Goal: Task Accomplishment & Management: Use online tool/utility

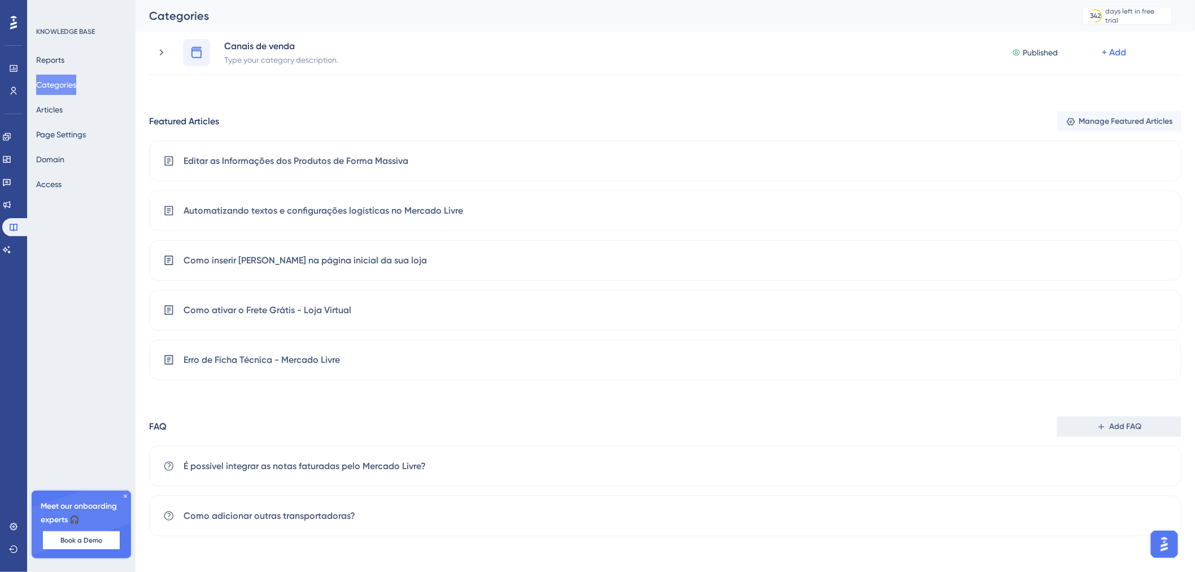
click at [1089, 432] on button "Add FAQ" at bounding box center [1119, 426] width 124 height 20
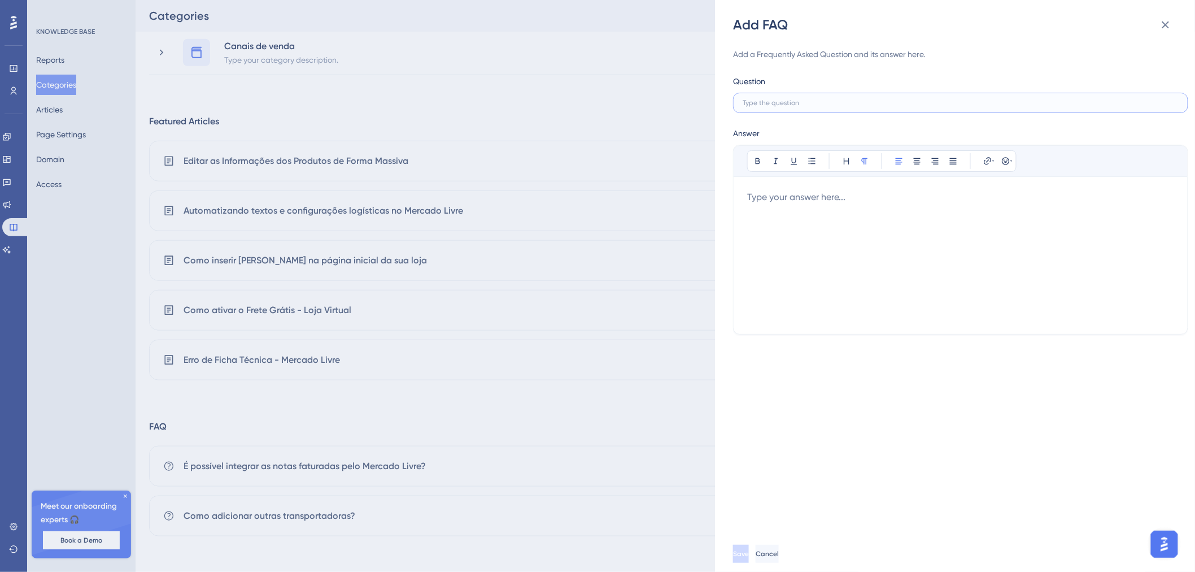
click at [760, 99] on input "text" at bounding box center [961, 103] width 436 height 8
type input "Problemas com o e-mail transacional"
click at [819, 211] on div at bounding box center [960, 255] width 427 height 130
click at [844, 230] on div at bounding box center [960, 255] width 427 height 130
drag, startPoint x: 858, startPoint y: 207, endPoint x: 962, endPoint y: 208, distance: 103.4
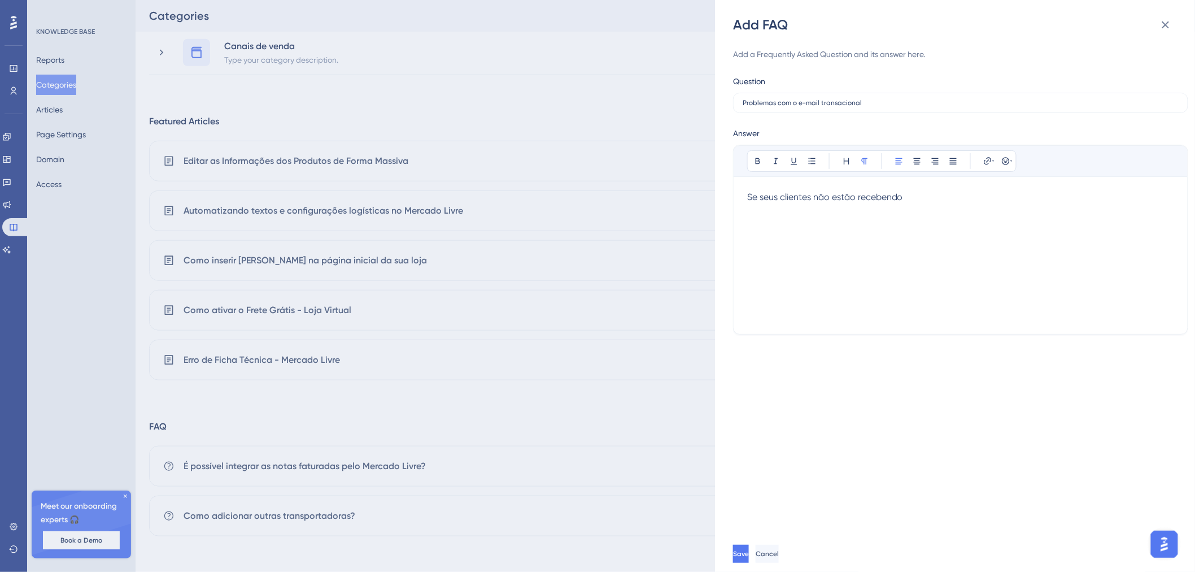
click at [858, 207] on div "Se seus clientes não estão recebendo" at bounding box center [960, 255] width 427 height 130
click at [962, 208] on div "Se seus clientes não estão recebendo" at bounding box center [960, 255] width 427 height 130
click at [1057, 212] on p "Se seus clientes não estão recebendo os e-mails da loja, provavelmente é algum …" at bounding box center [960, 203] width 427 height 27
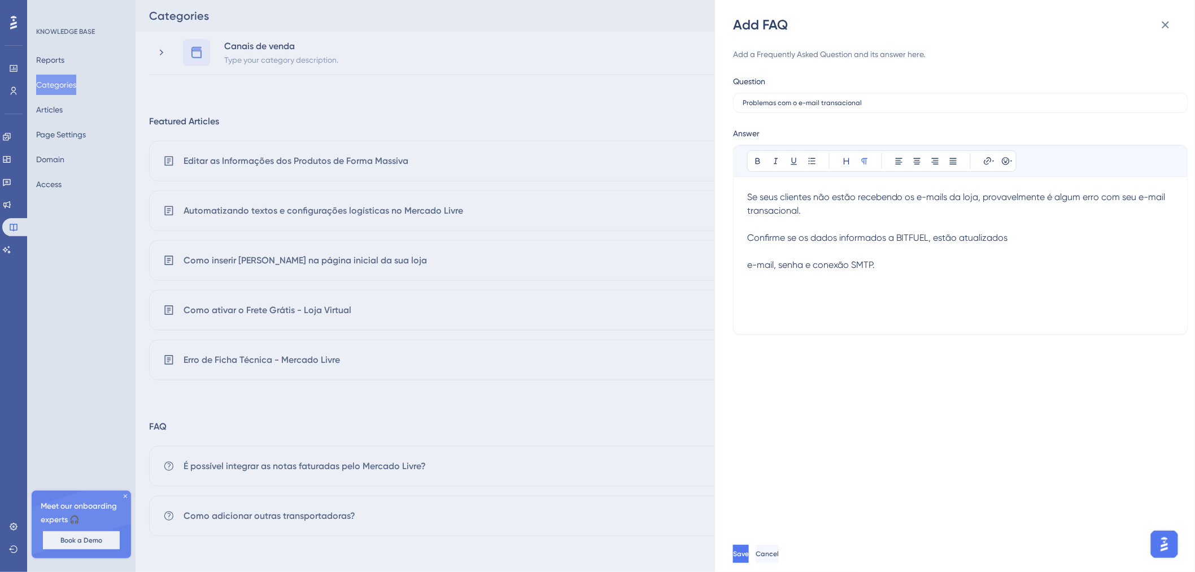
click at [767, 280] on p "Confirme se os dados informados a BITFUEL, estão atualizados e-mail, senha e co…" at bounding box center [960, 258] width 427 height 54
click at [1026, 238] on p "Confirme se os dados informados a BITFUEL, estão atualizados e-mail, senha e co…" at bounding box center [960, 258] width 427 height 54
click at [871, 271] on p "Confirme se os dados informados a BITFUEL, estão atualizados: e-mail, senha e c…" at bounding box center [960, 251] width 427 height 41
click at [871, 284] on p at bounding box center [960, 279] width 427 height 14
click at [1005, 162] on icon at bounding box center [1005, 160] width 7 height 7
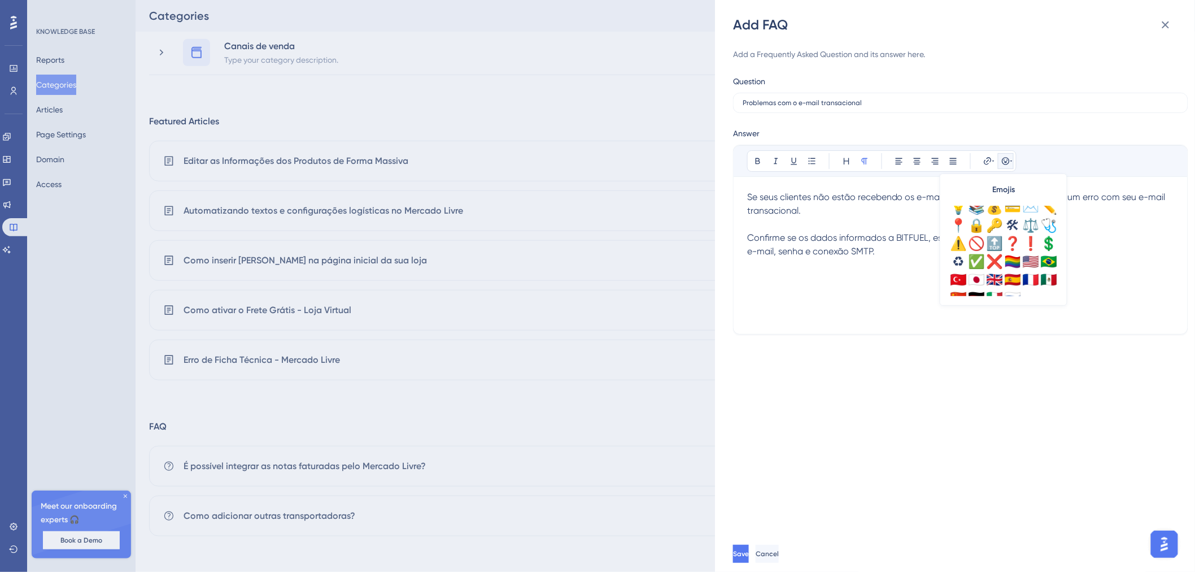
scroll to position [397, 0]
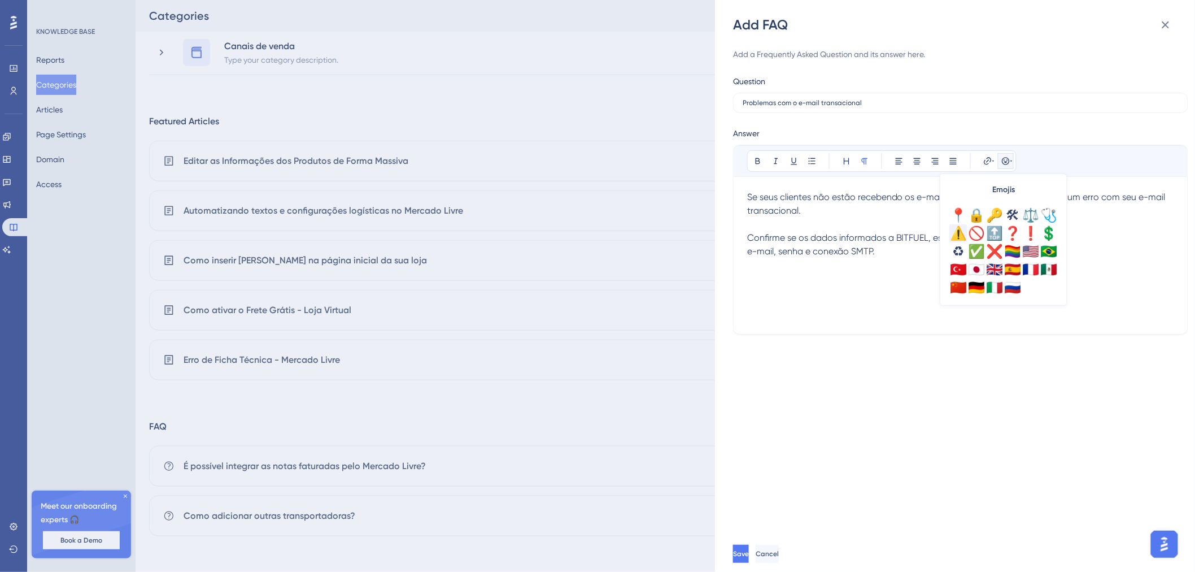
click at [963, 233] on div "⚠️" at bounding box center [958, 233] width 18 height 18
click at [878, 269] on p "Confirme se os dados informados a BITFUEL, estão atualizados: e-mail, senha e c…" at bounding box center [960, 251] width 427 height 41
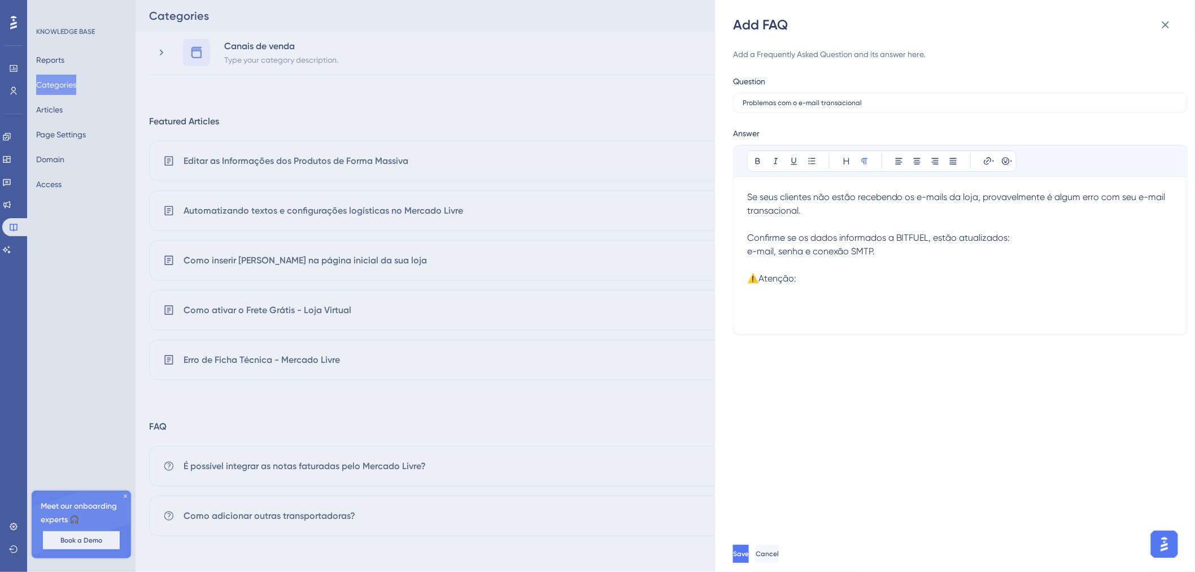
click at [817, 282] on p "⚠️Atenção:" at bounding box center [960, 279] width 427 height 14
click at [909, 280] on p "⚠️Atenção: Alguns serviços de e-mail" at bounding box center [960, 279] width 427 height 14
click at [1135, 285] on p "⚠️Atenção: Alguns serviços de e-mail precisam de uma liberação/desbloqueio no u…" at bounding box center [960, 279] width 427 height 14
click at [1156, 284] on p "⚠️Atenção: Alguns serviços de e-mail precisam de uma liberação/desbloqueio no u…" at bounding box center [960, 279] width 427 height 14
click at [951, 250] on p "Confirme se os dados informados a BITFUEL, estão atualizados: e-mail, senha e c…" at bounding box center [960, 251] width 427 height 41
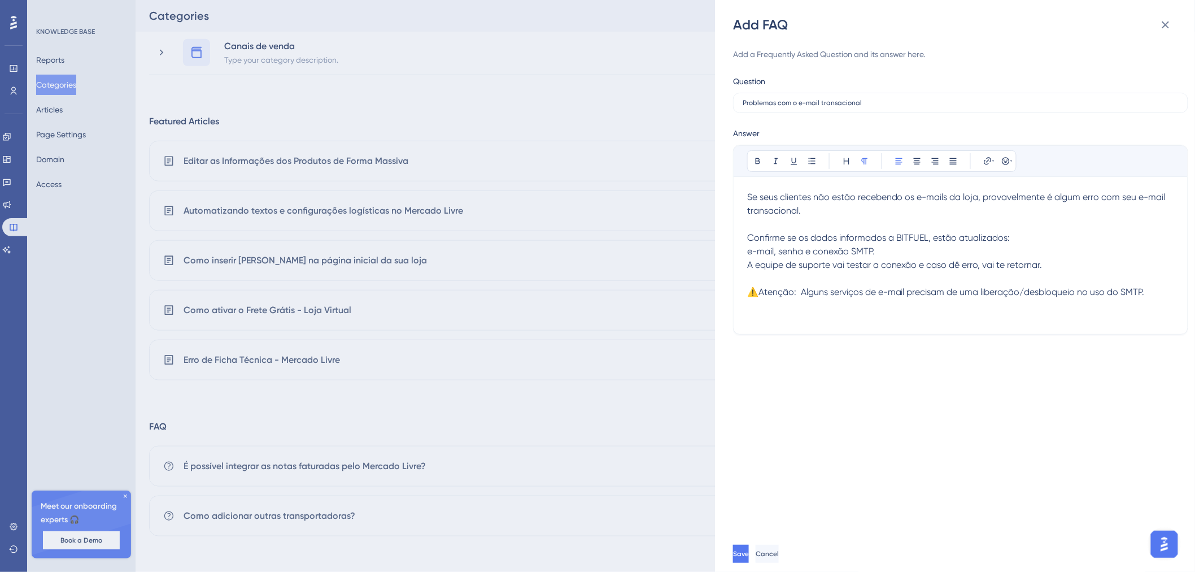
click at [1100, 270] on p "Confirme se os dados informados a BITFUEL, estão atualizados: e-mail, senha e c…" at bounding box center [960, 258] width 427 height 54
click at [1161, 299] on div "Se seus clientes não estão recebendo os e-mails da loja, provavelmente é algum …" at bounding box center [960, 255] width 427 height 130
click at [896, 322] on span "Caso, mesmo com a conexão SMTP testada e" at bounding box center [842, 318] width 191 height 11
drag, startPoint x: 901, startPoint y: 315, endPoint x: 945, endPoint y: 315, distance: 44.1
click at [945, 315] on p "⚠️Atenção: Alguns serviços de e-mail precisam de uma liberação/desbloqueio no u…" at bounding box center [960, 305] width 427 height 41
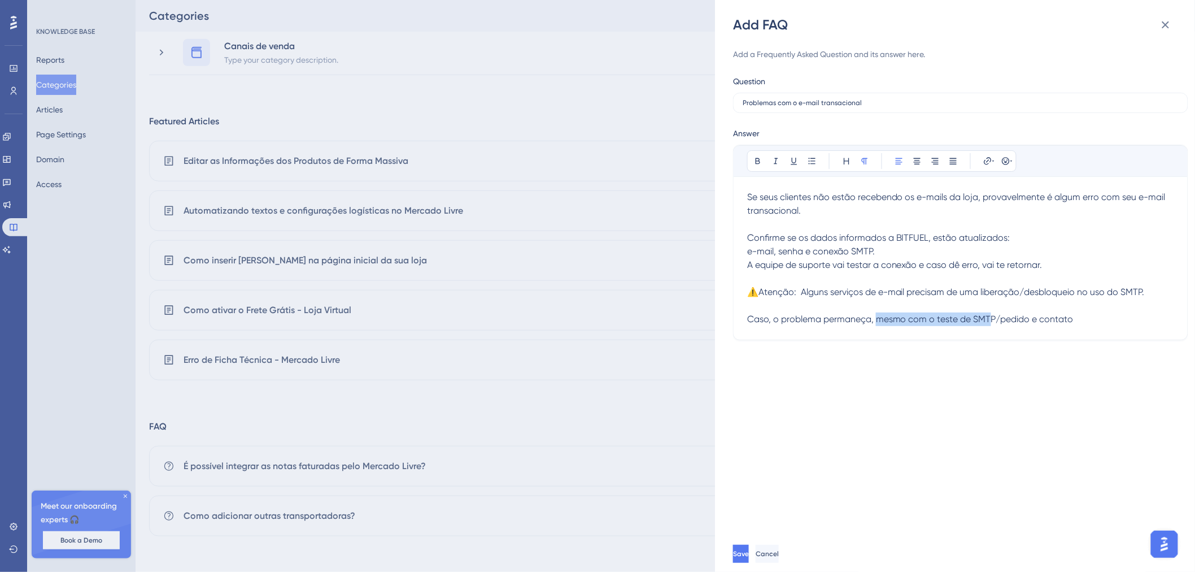
drag, startPoint x: 877, startPoint y: 315, endPoint x: 1024, endPoint y: 337, distance: 149.6
click at [992, 339] on div "Bold Italic Underline Bullet Point Heading Normal Align Left Align Center Align…" at bounding box center [960, 242] width 455 height 195
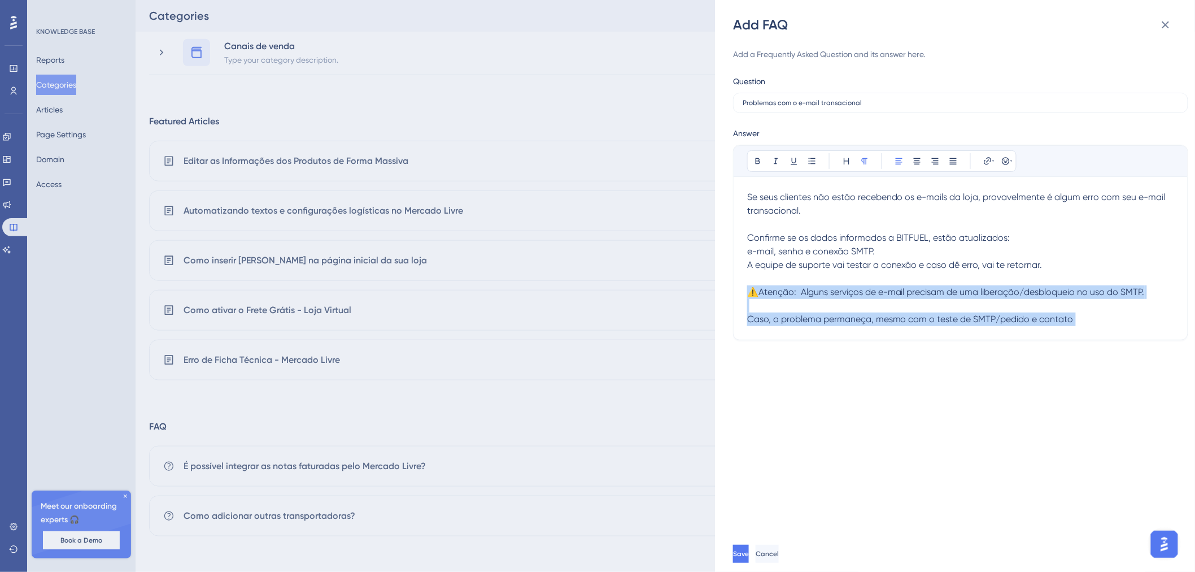
drag, startPoint x: 1090, startPoint y: 330, endPoint x: 1091, endPoint y: 320, distance: 9.7
click at [1091, 320] on div "Bold Italic Underline Bullet Point Heading Normal Align Left Align Center Align…" at bounding box center [960, 242] width 455 height 195
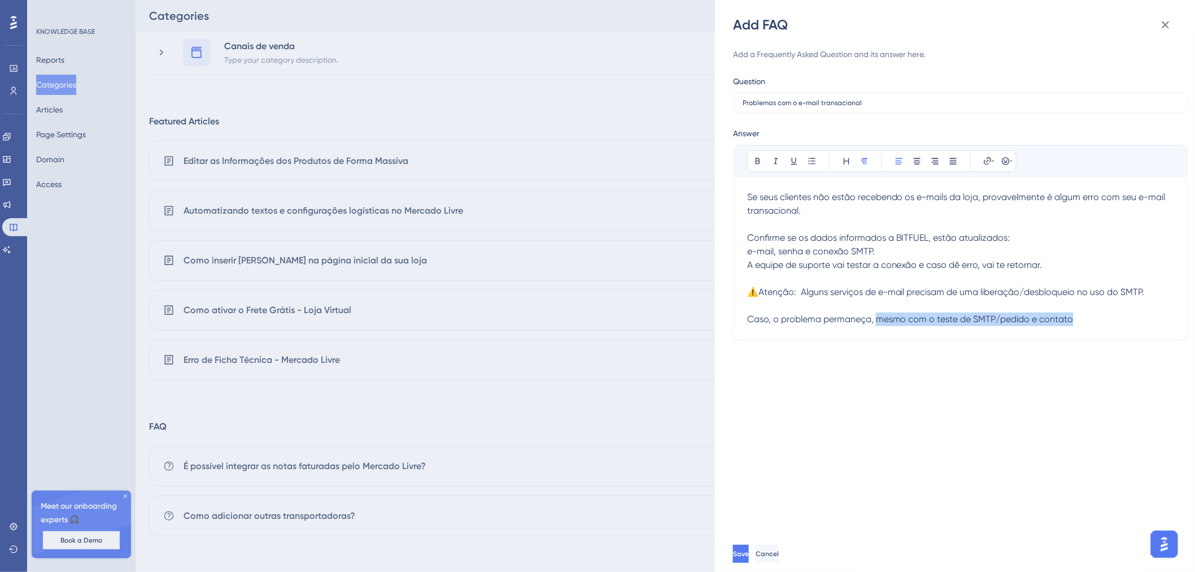
drag, startPoint x: 877, startPoint y: 319, endPoint x: 1088, endPoint y: 329, distance: 211.5
click at [1088, 329] on div "Bold Italic Underline Bullet Point Heading Normal Align Left Align Center Align…" at bounding box center [960, 242] width 455 height 195
click at [928, 233] on span "Confirme se os dados informados a BITFUEL, estão atualizados:" at bounding box center [878, 237] width 263 height 11
click at [915, 228] on p at bounding box center [960, 224] width 427 height 14
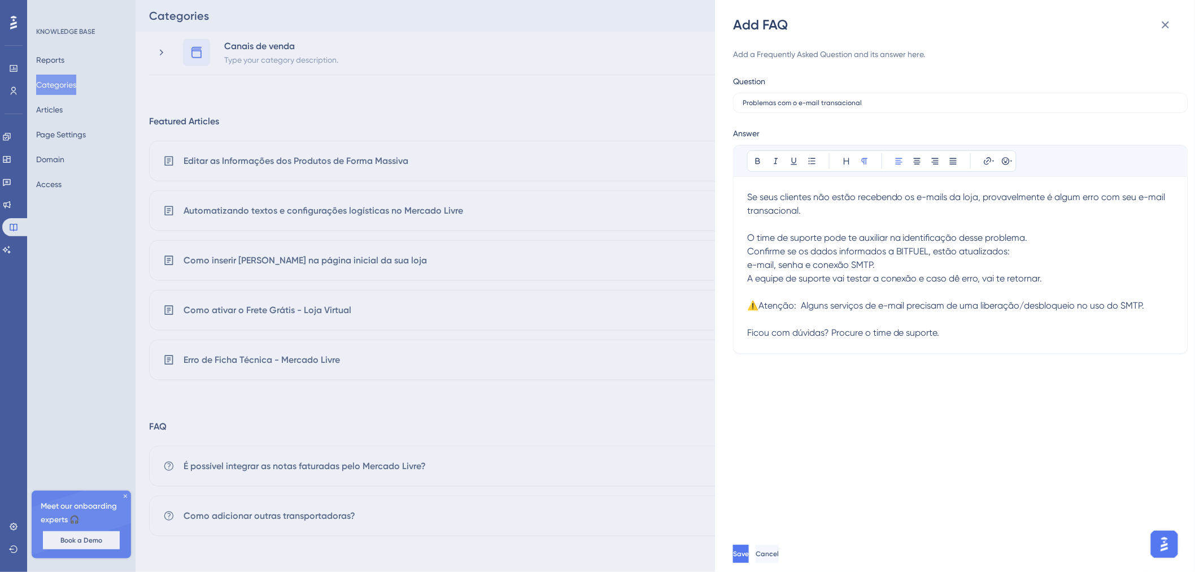
click at [1028, 237] on span "O time de suporte pode te auxiliar na identificação desse problema." at bounding box center [887, 237] width 281 height 11
click at [749, 252] on span "Confirme se os dados informados a BITFUEL, estão atualizados:" at bounding box center [878, 251] width 263 height 11
click at [749, 280] on span "A equipe de suporte vai testar a conexão e caso dê erro, vai te retornar." at bounding box center [894, 278] width 295 height 11
drag, startPoint x: 855, startPoint y: 280, endPoint x: 1058, endPoint y: 277, distance: 202.8
click at [1058, 277] on p "1) Confirme se os dados informados a BITFUEL, estão atualizados: e-mail, senha …" at bounding box center [960, 272] width 427 height 54
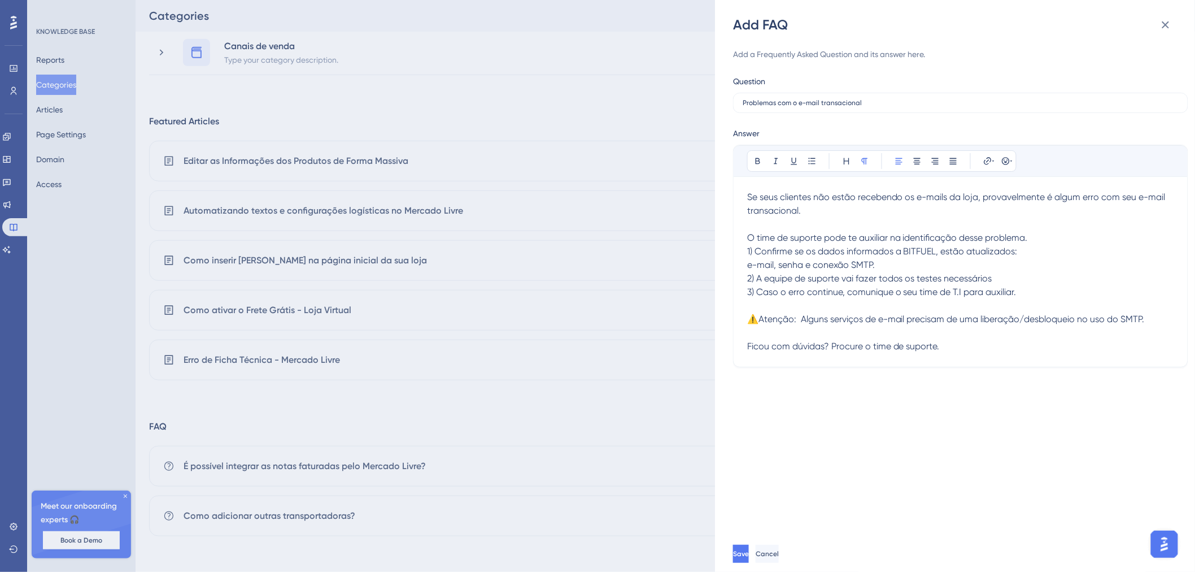
click at [1008, 331] on p "⚠️Atenção: Alguns serviços de e-mail precisam de uma liberação/desbloqueio no u…" at bounding box center [960, 325] width 427 height 27
click at [749, 557] on button "Save" at bounding box center [741, 553] width 16 height 18
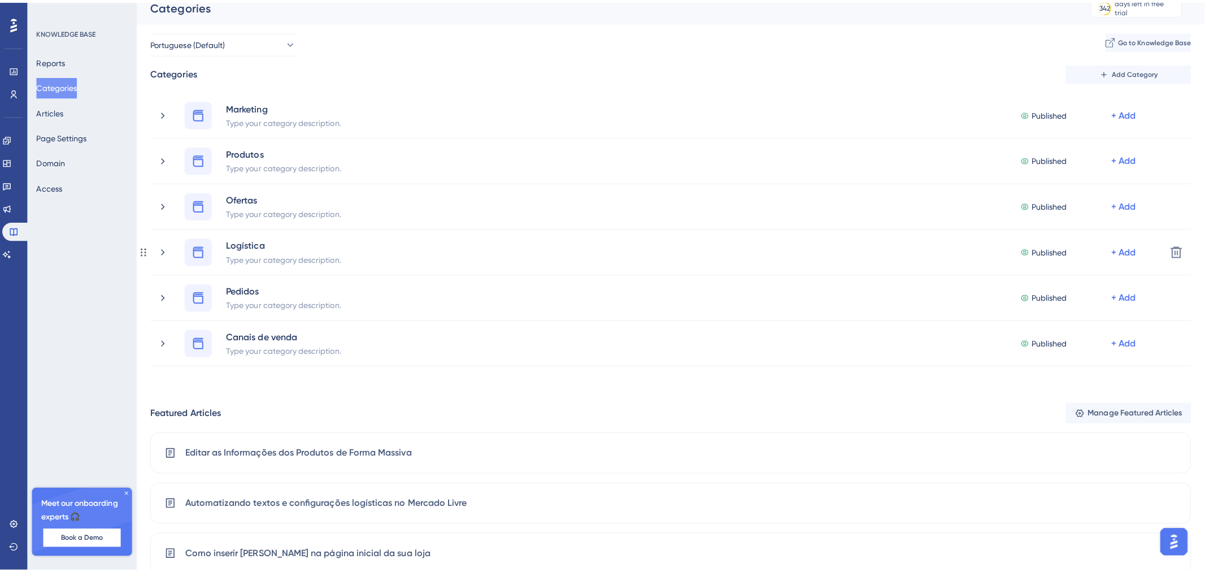
scroll to position [0, 0]
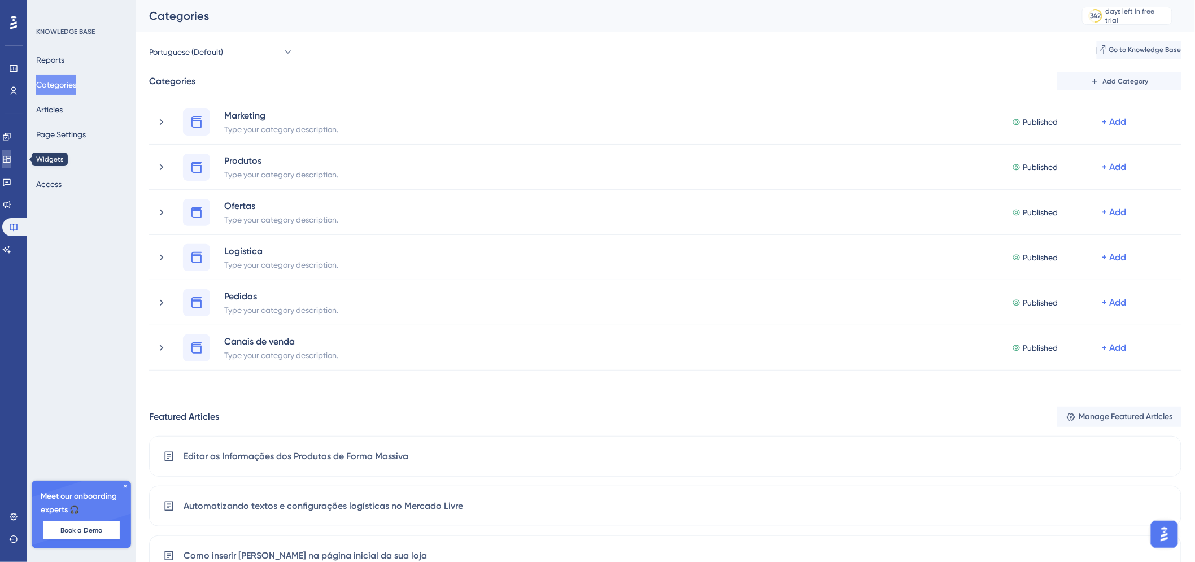
drag, startPoint x: 11, startPoint y: 165, endPoint x: 1193, endPoint y: 285, distance: 1187.5
click at [11, 165] on link at bounding box center [6, 159] width 9 height 18
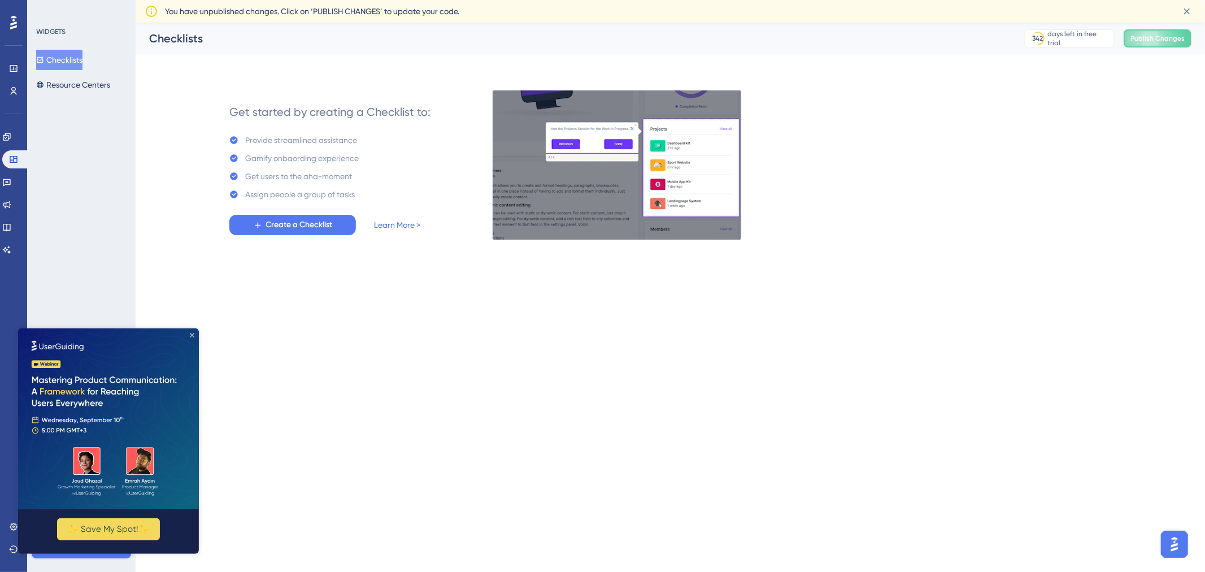
drag, startPoint x: 183, startPoint y: 612, endPoint x: 193, endPoint y: 333, distance: 278.6
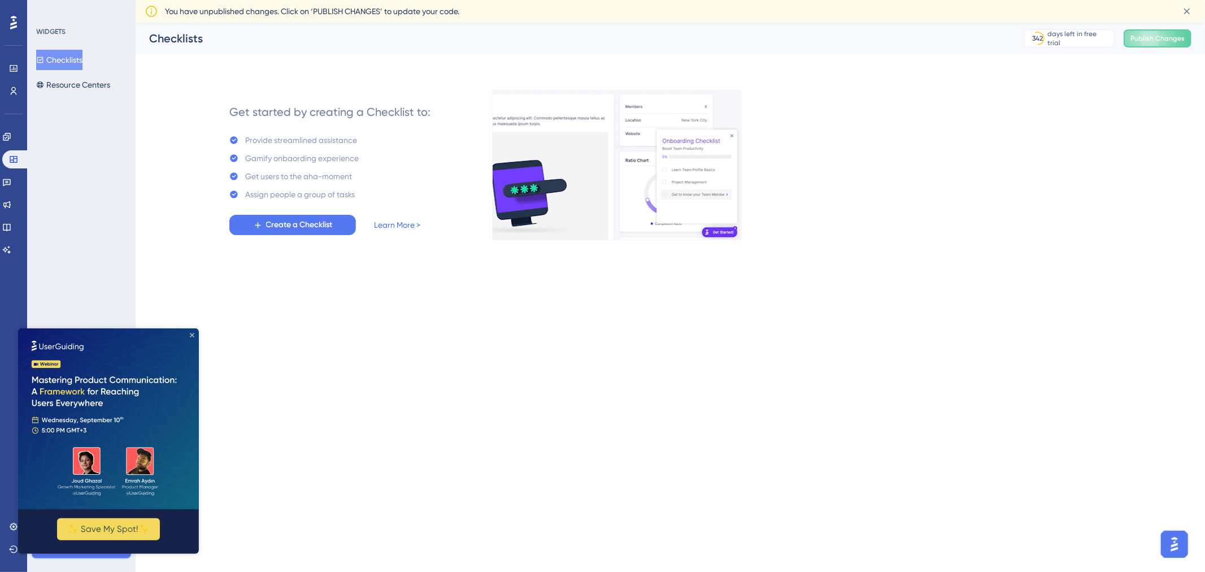
click at [193, 333] on icon "Close Preview" at bounding box center [192, 334] width 5 height 5
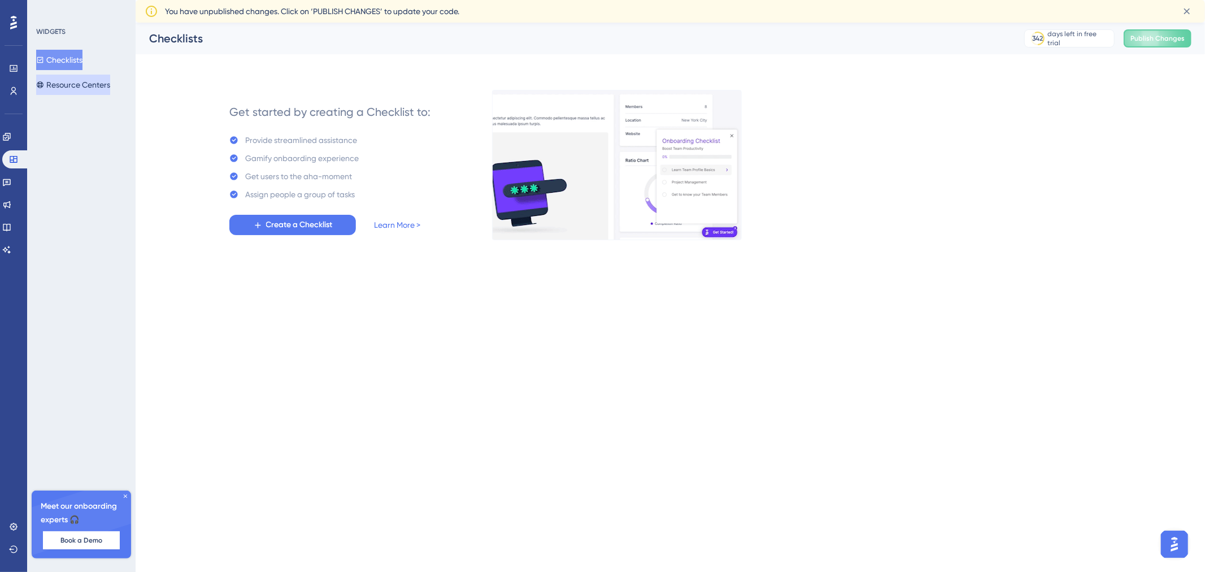
click at [85, 83] on button "Resource Centers" at bounding box center [73, 85] width 74 height 20
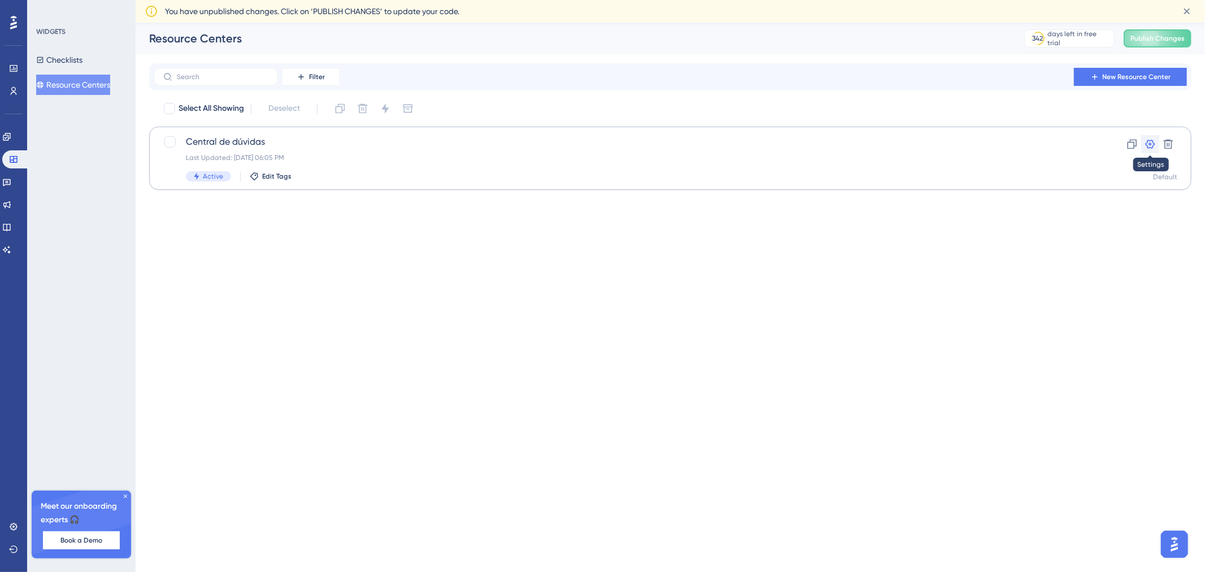
click at [1154, 149] on icon at bounding box center [1149, 143] width 11 height 11
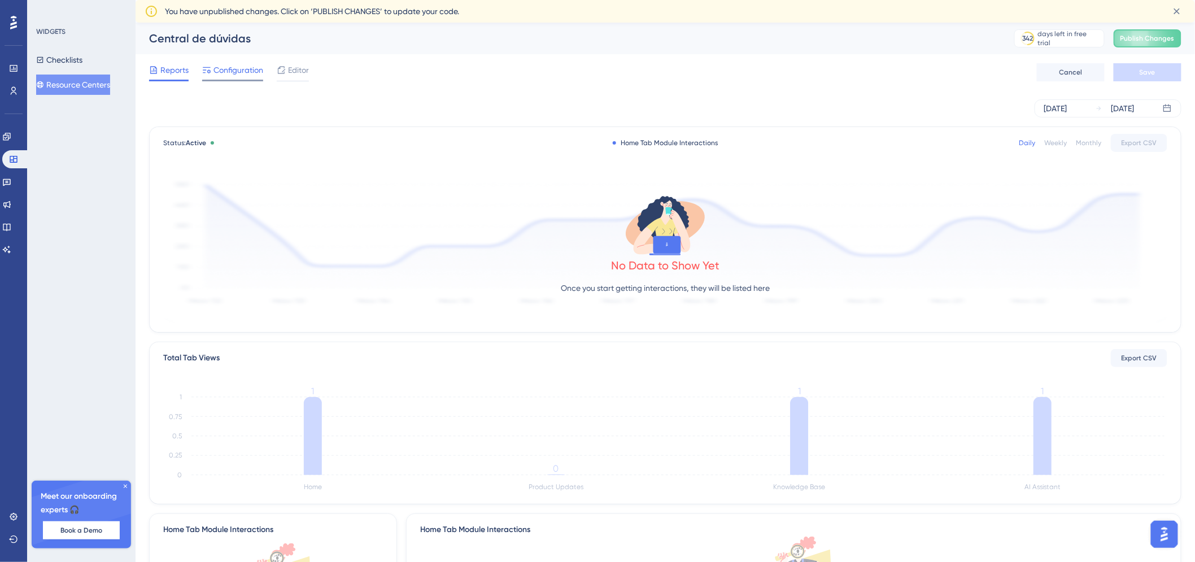
click at [251, 72] on span "Configuration" at bounding box center [238, 70] width 50 height 14
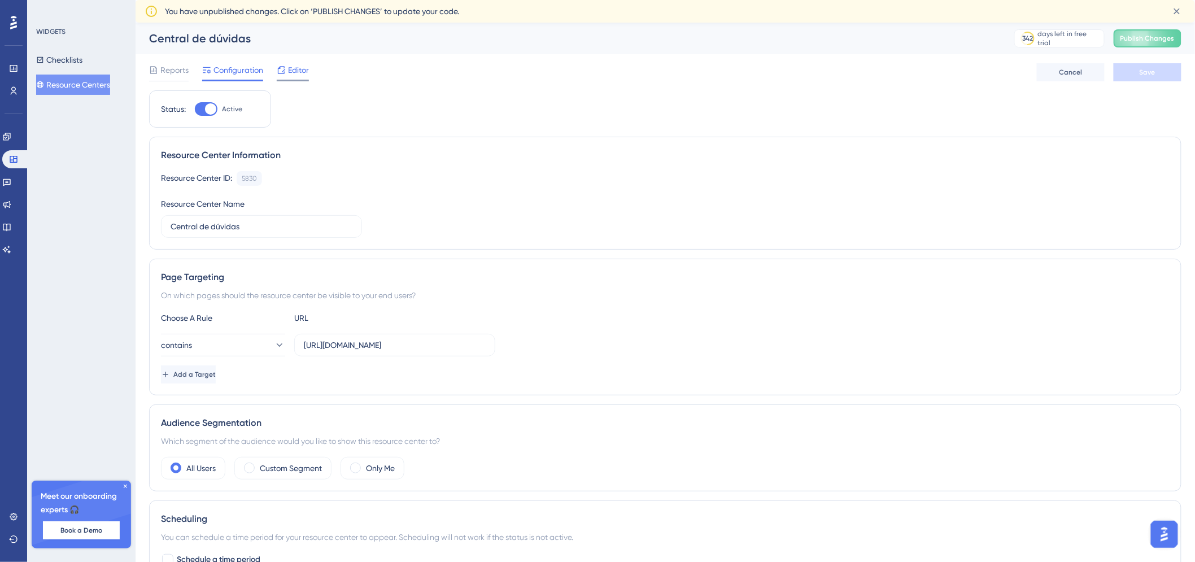
click at [303, 74] on span "Editor" at bounding box center [298, 70] width 21 height 14
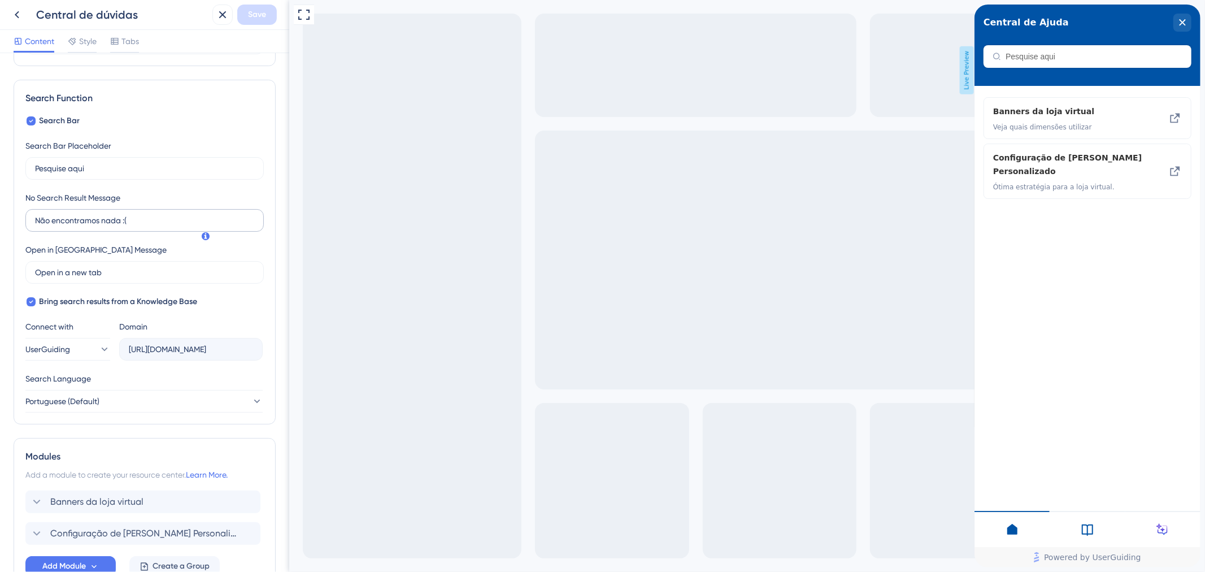
scroll to position [215, 0]
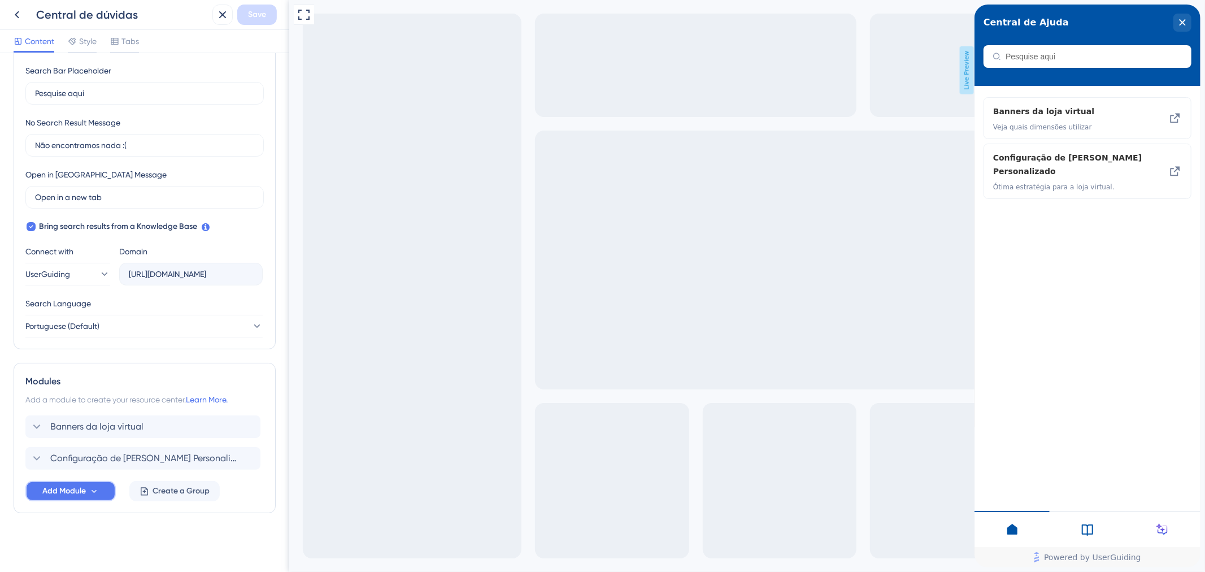
click at [99, 485] on button "Add Module" at bounding box center [70, 491] width 90 height 20
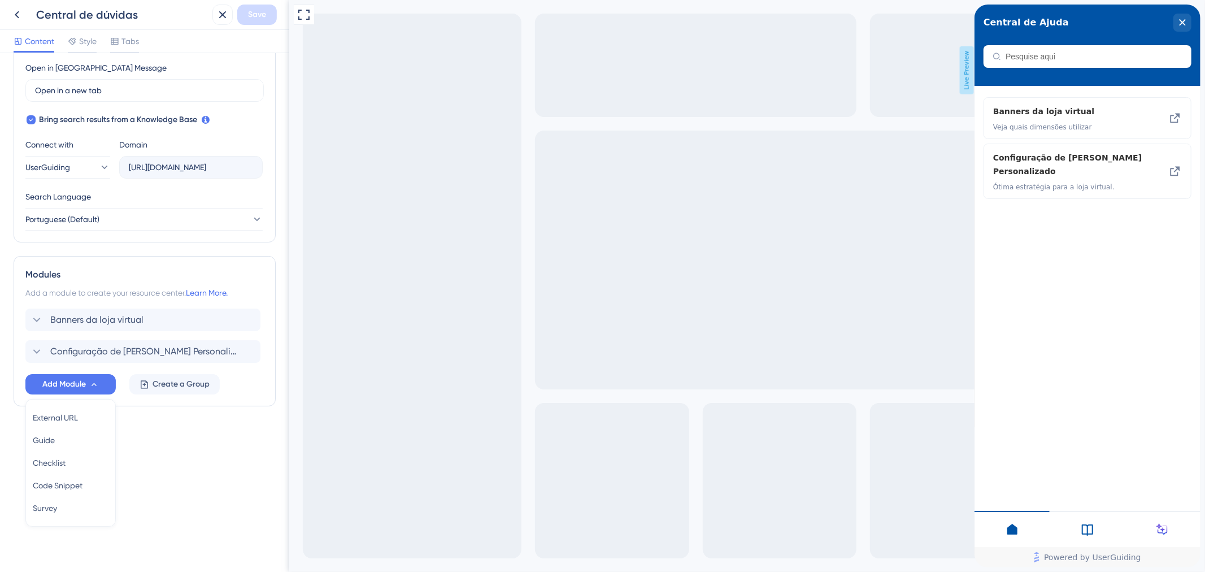
click at [182, 406] on div "Resource Center Header Title Central de Ajuda 12 Central de Ajuda Subtitle Sear…" at bounding box center [145, 98] width 262 height 706
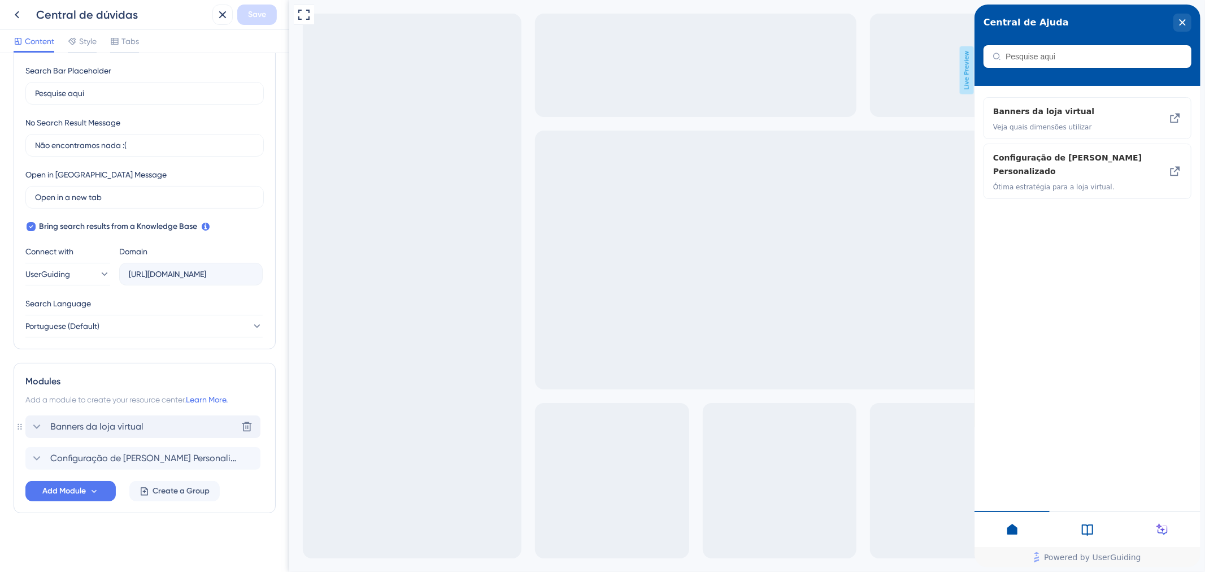
click at [42, 429] on icon at bounding box center [37, 427] width 14 height 14
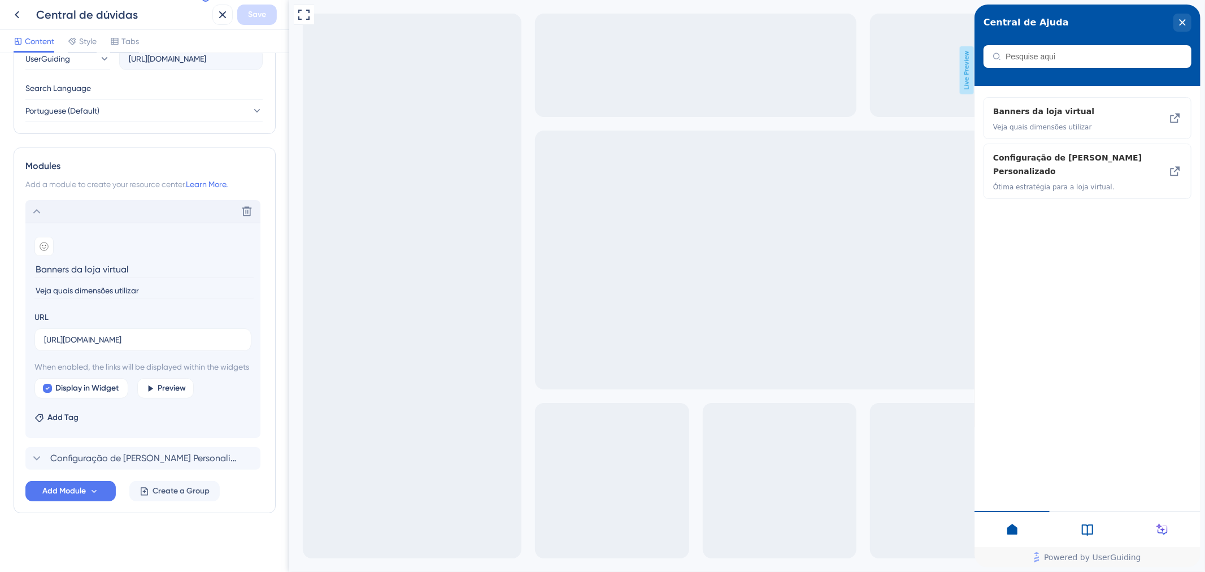
scroll to position [443, 0]
click at [115, 391] on span "Display in Widget" at bounding box center [86, 388] width 63 height 14
checkbox input "false"
click at [85, 461] on span "Configuração de [PERSON_NAME] Personalizado" at bounding box center [143, 458] width 186 height 14
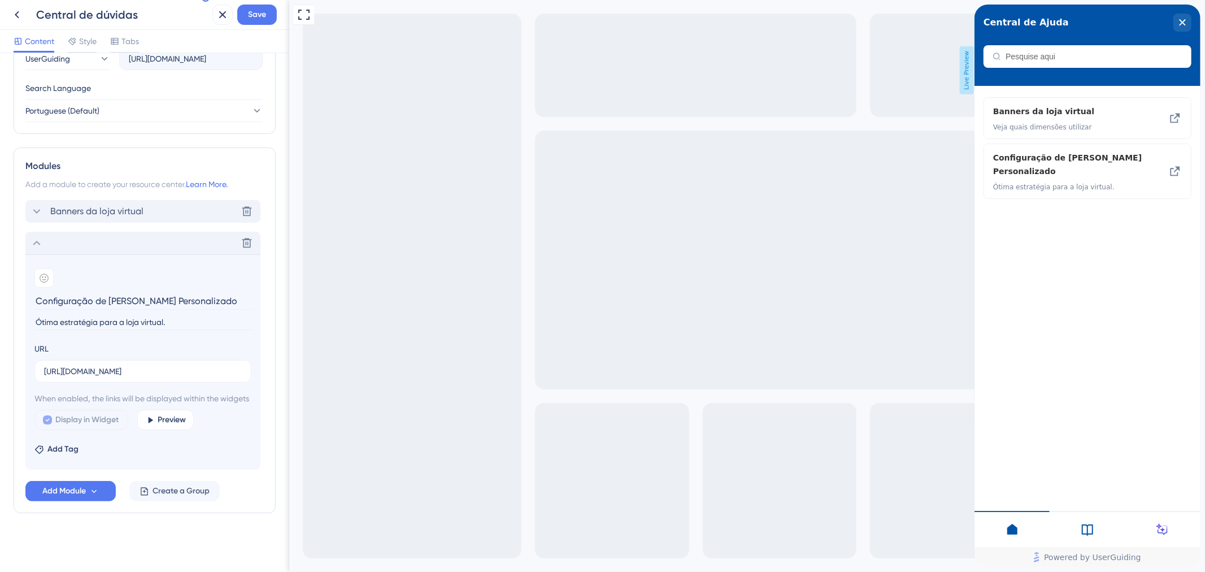
click at [78, 422] on span "Display in Widget" at bounding box center [86, 420] width 63 height 14
click at [145, 365] on input "[URL][DOMAIN_NAME]" at bounding box center [143, 371] width 198 height 12
click at [117, 418] on span "Display in Widget" at bounding box center [86, 420] width 63 height 14
checkbox input "false"
click at [38, 236] on icon at bounding box center [37, 243] width 14 height 14
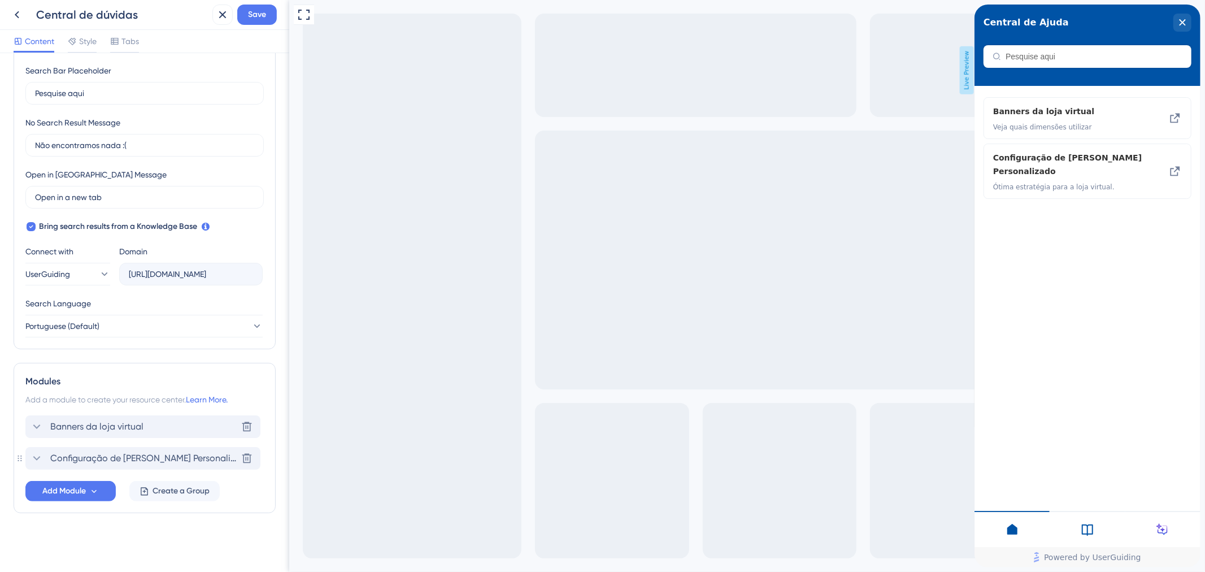
scroll to position [215, 0]
click at [1094, 521] on div at bounding box center [1086, 529] width 75 height 36
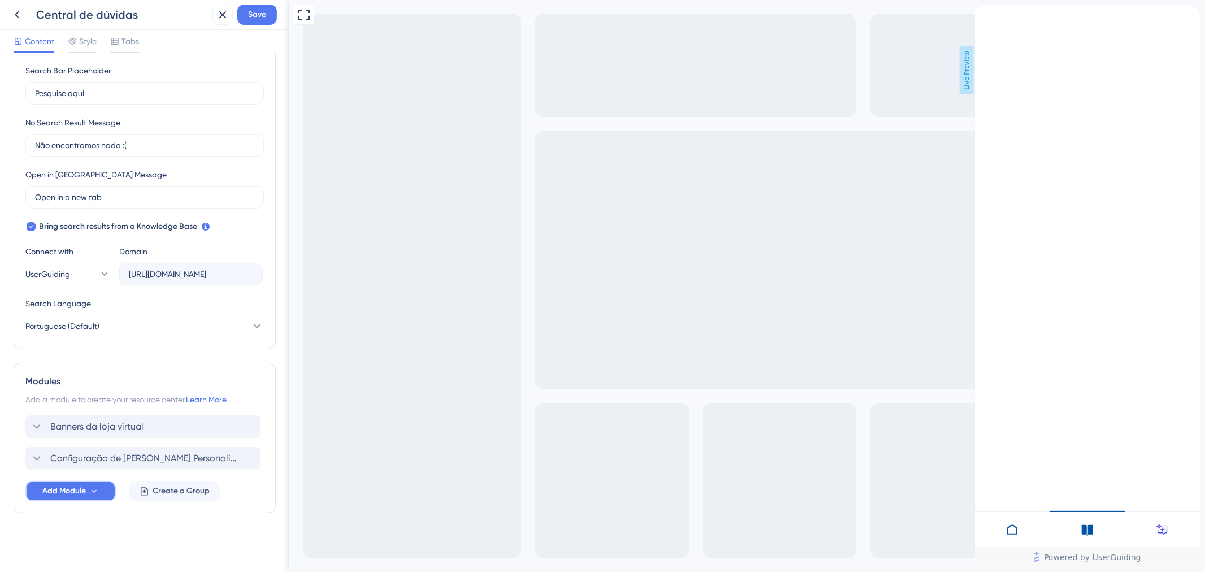
click at [89, 490] on icon at bounding box center [94, 491] width 10 height 10
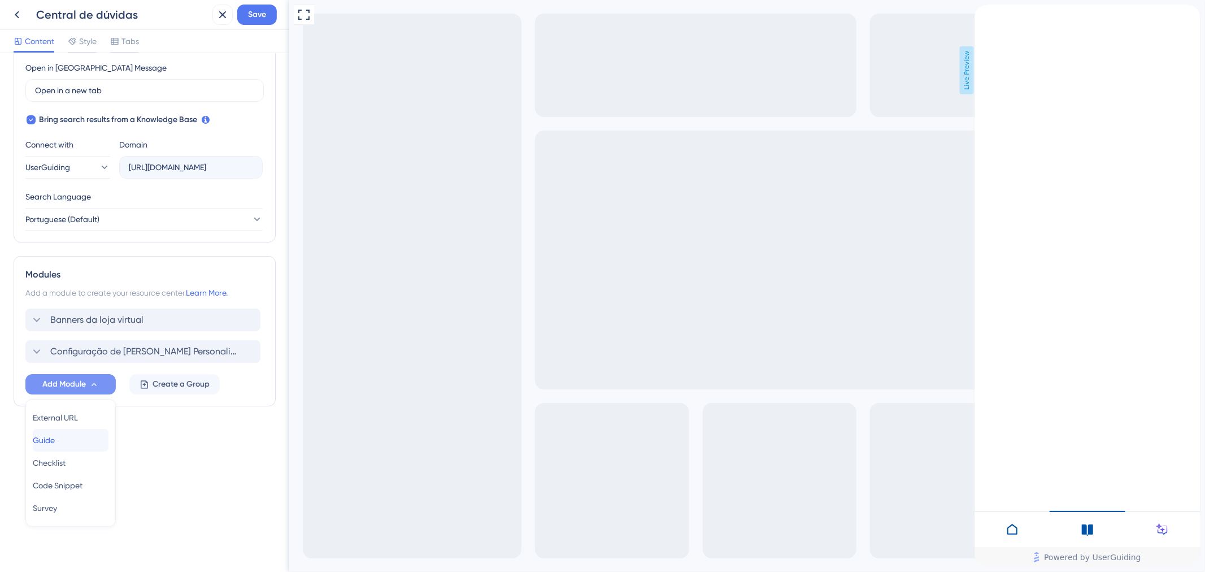
click at [83, 435] on div "Guide Guide" at bounding box center [71, 440] width 76 height 23
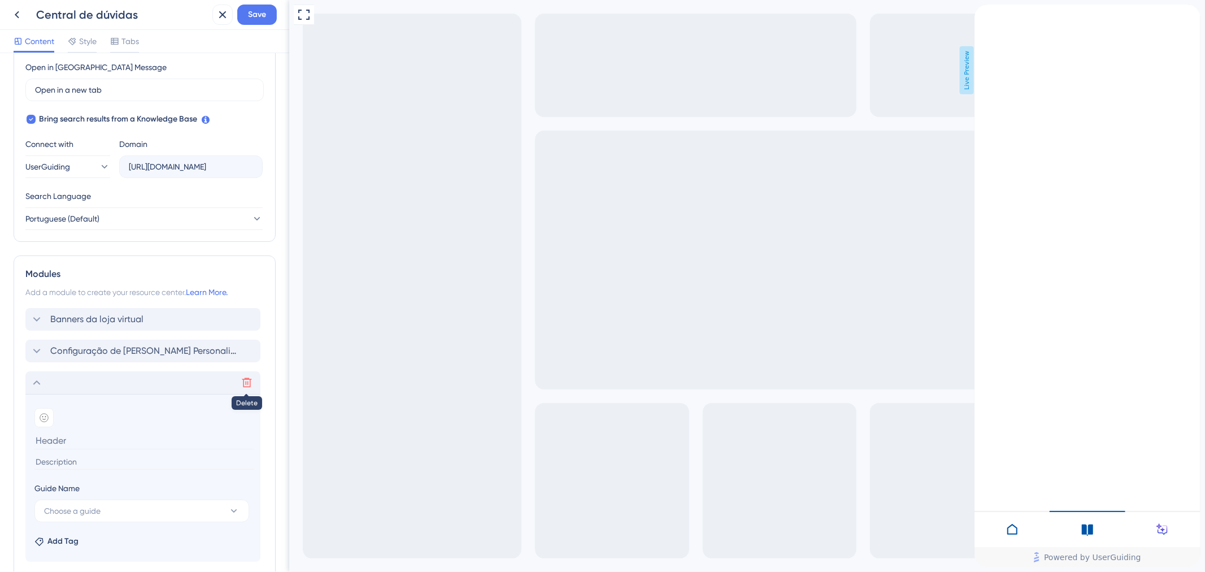
click at [246, 385] on icon at bounding box center [246, 382] width 11 height 11
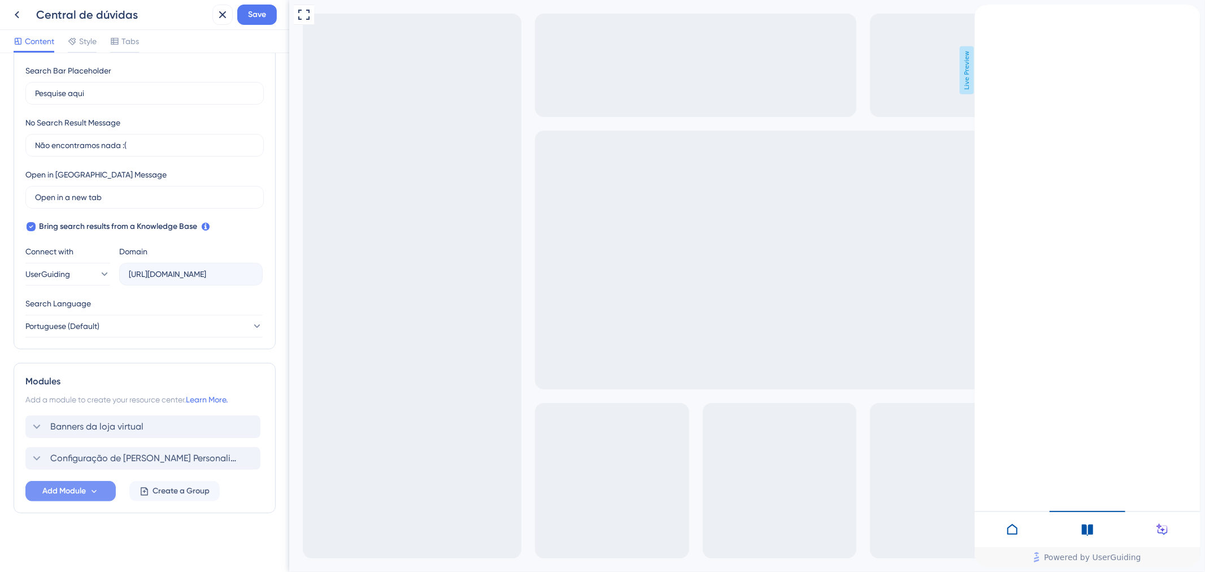
click at [75, 485] on span "Add Module" at bounding box center [63, 491] width 43 height 14
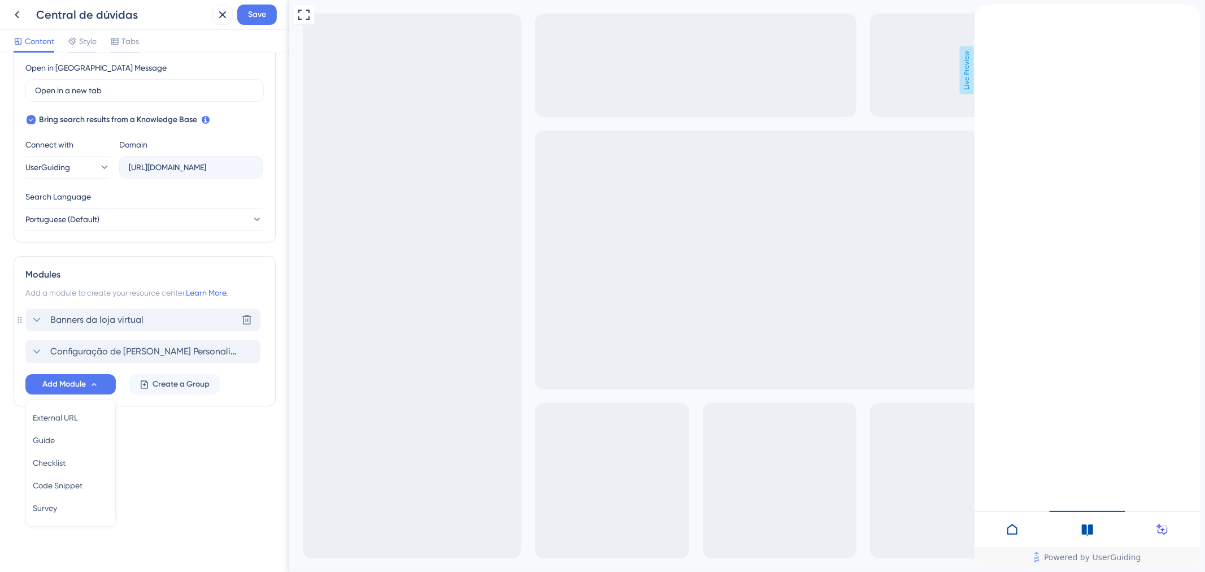
click at [85, 321] on span "Banners da loja virtual" at bounding box center [96, 320] width 93 height 14
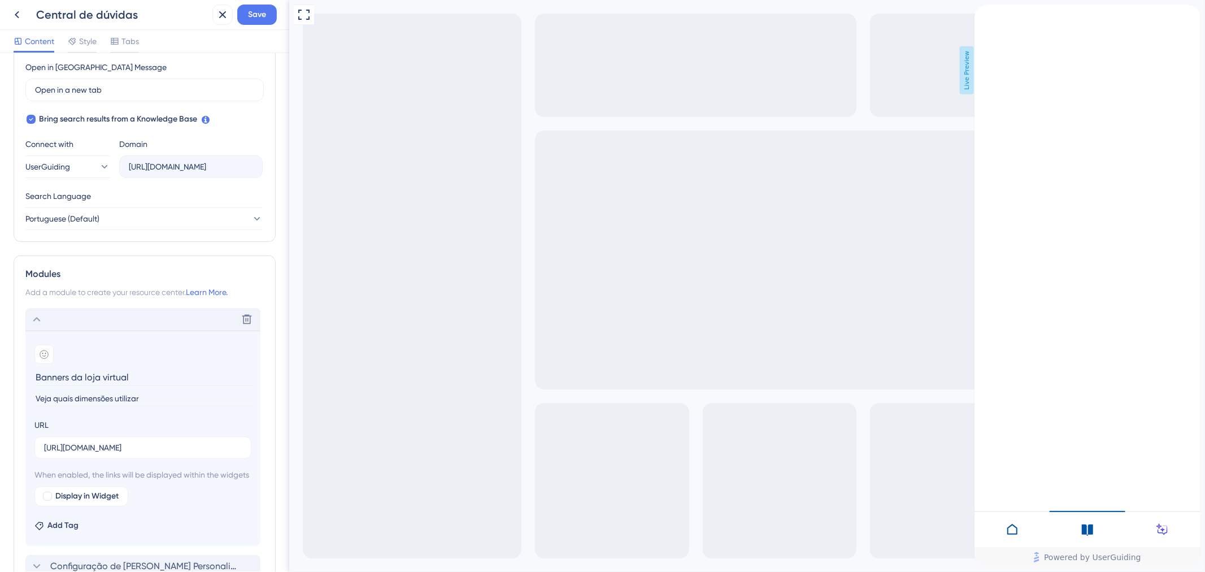
click at [33, 318] on icon at bounding box center [37, 319] width 14 height 14
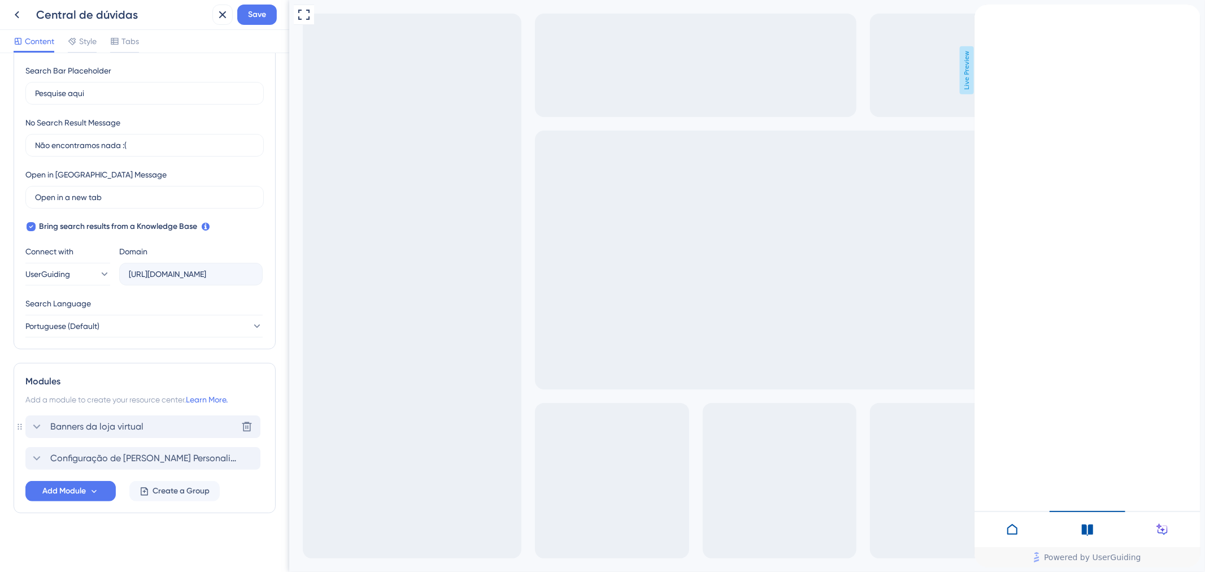
scroll to position [215, 0]
click at [78, 491] on span "Add Module" at bounding box center [63, 491] width 43 height 14
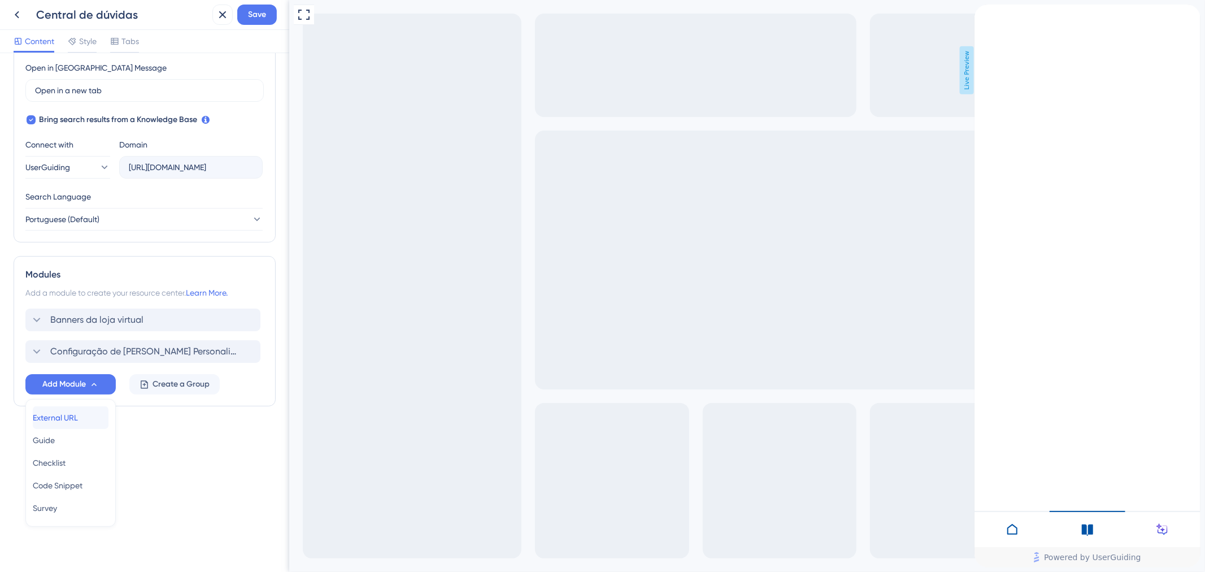
click at [67, 420] on span "External URL" at bounding box center [55, 418] width 45 height 14
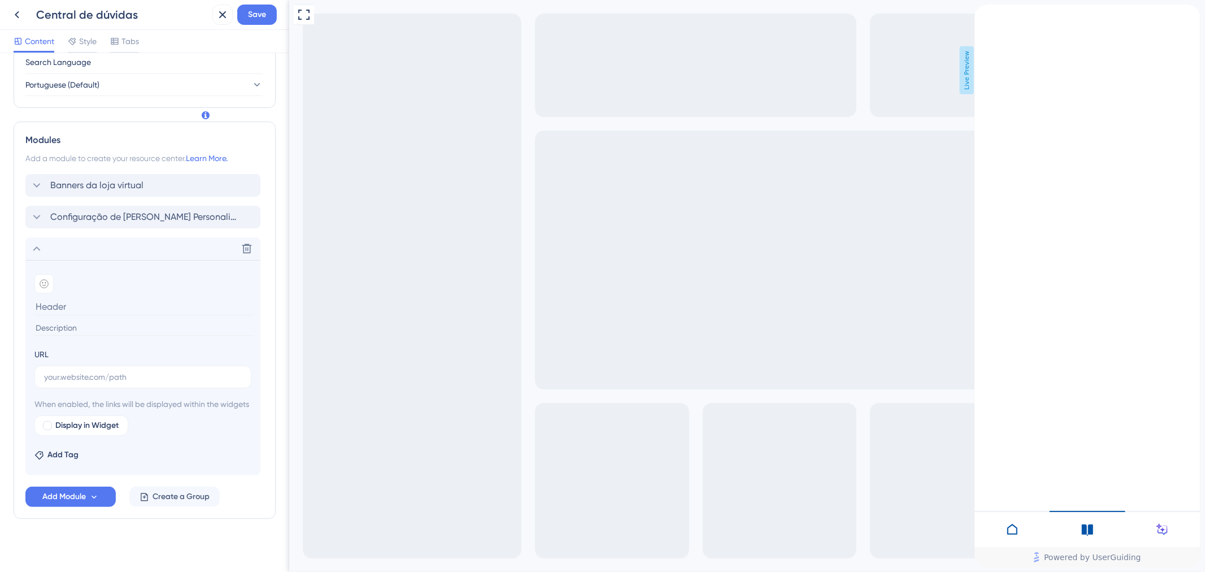
scroll to position [475, 0]
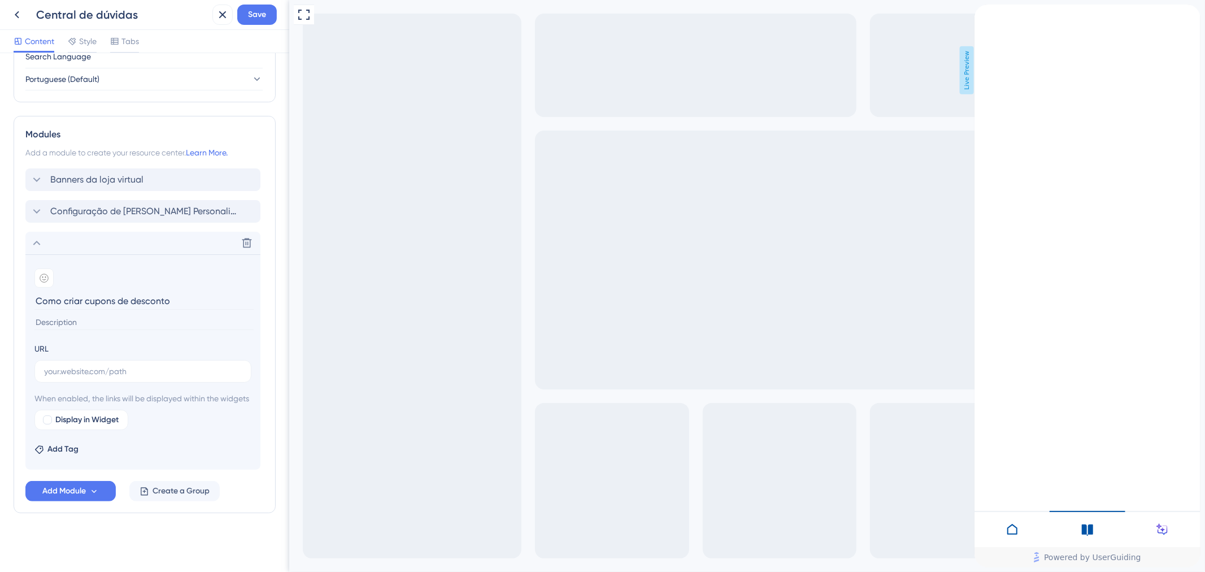
type input "Como criar cupons de desconto"
click at [137, 315] on input at bounding box center [143, 322] width 219 height 15
type input "S"
type input "C"
type input "Saiba como criar cupons para a loja virtual"
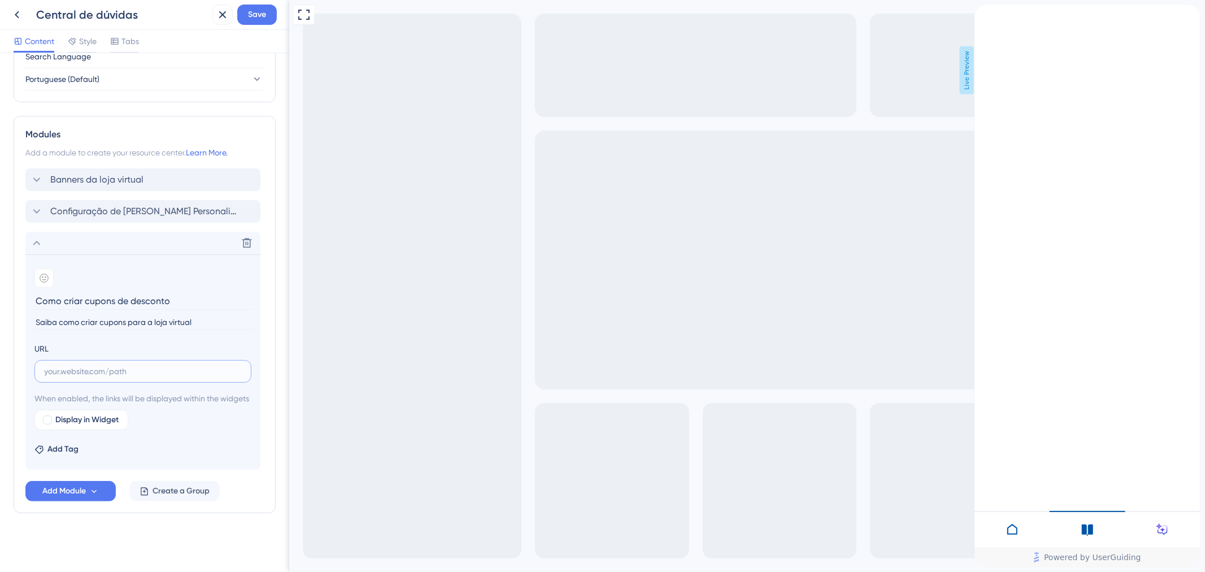
click at [119, 365] on input "text" at bounding box center [143, 371] width 198 height 12
paste input "[URL][DOMAIN_NAME]"
type input "[URL][DOMAIN_NAME]"
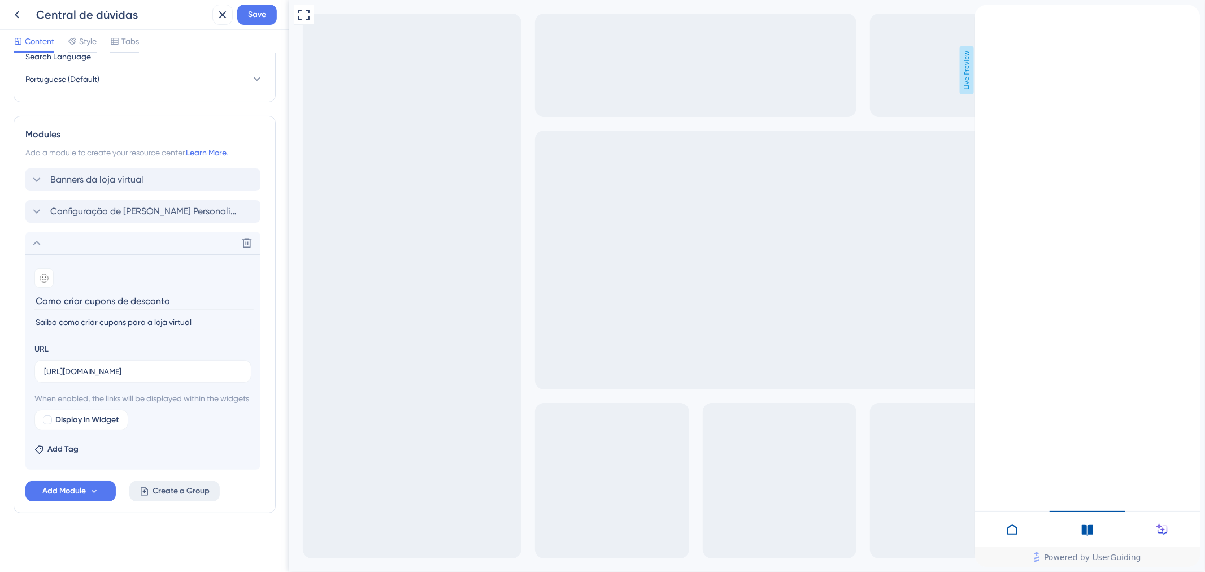
drag, startPoint x: 174, startPoint y: 422, endPoint x: 142, endPoint y: 481, distance: 66.7
click at [147, 478] on div "Banners da loja virtual Configuração de Carrinho Personalizado Delete Add emoji…" at bounding box center [144, 334] width 238 height 333
click at [34, 236] on icon at bounding box center [37, 243] width 14 height 14
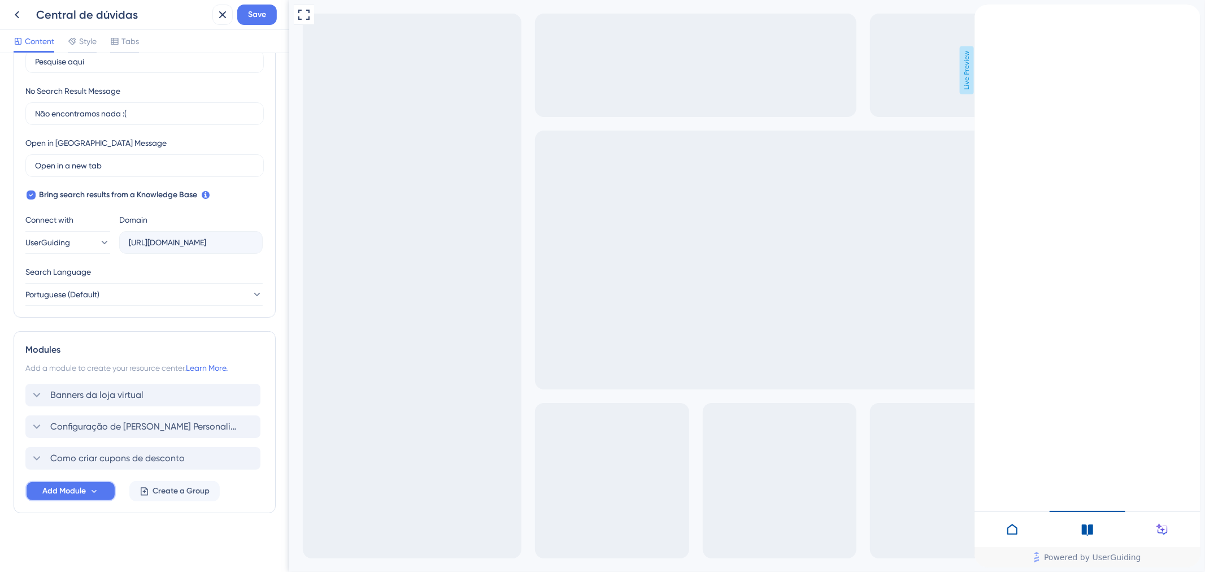
click at [63, 497] on span "Add Module" at bounding box center [63, 491] width 43 height 14
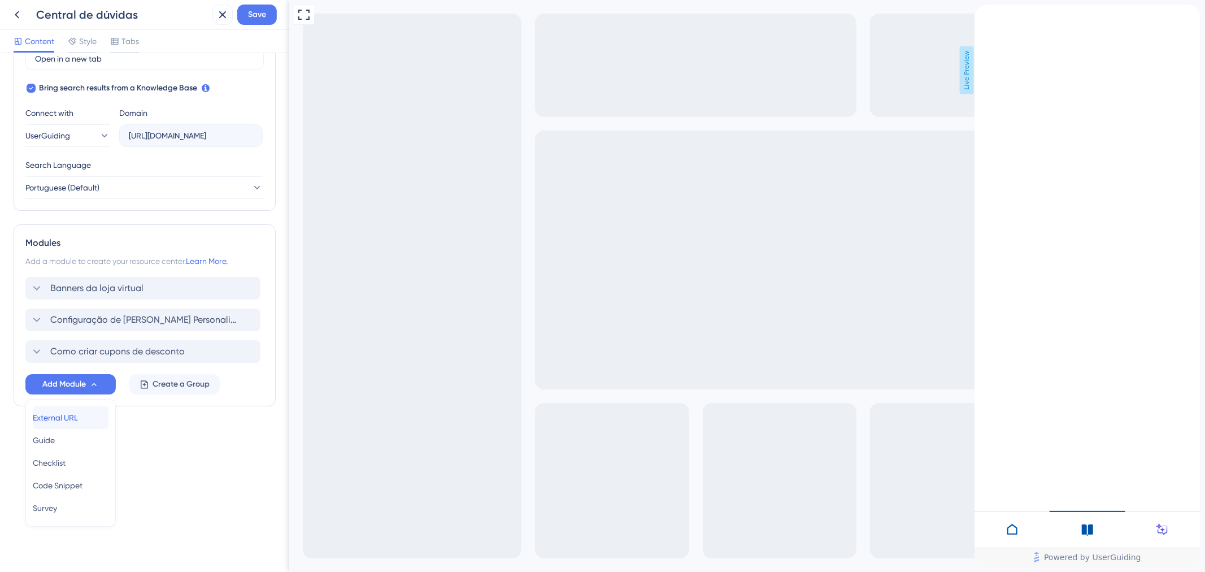
click at [71, 416] on span "External URL" at bounding box center [55, 418] width 45 height 14
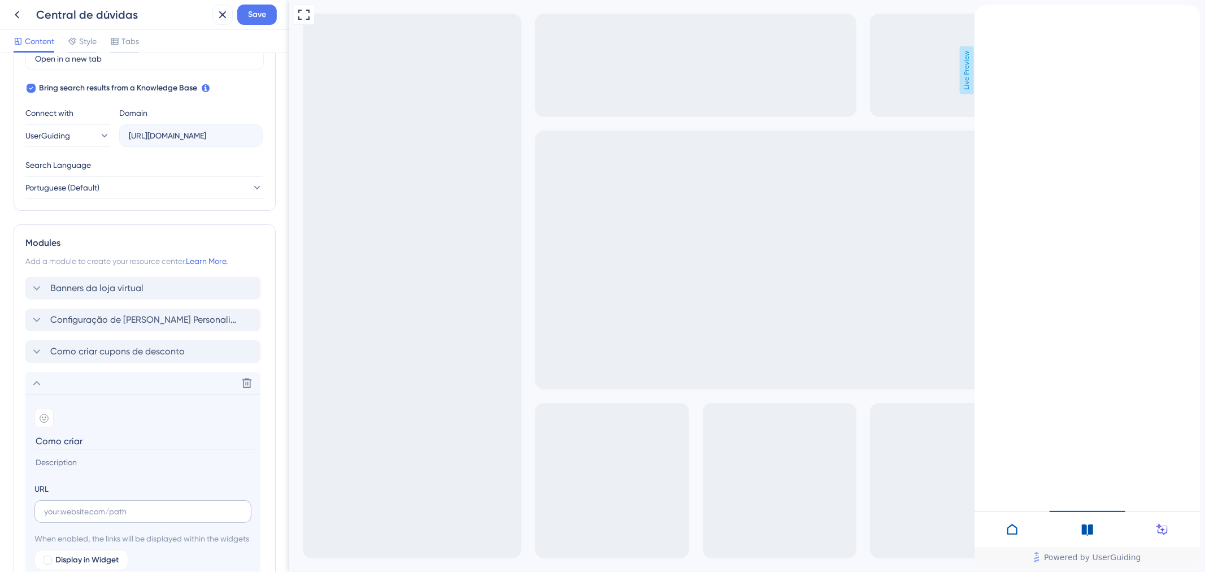
type input "Como criar"
click at [83, 505] on input "text" at bounding box center [143, 511] width 198 height 12
paste input "[URL][DOMAIN_NAME]"
type input "[URL][DOMAIN_NAME]"
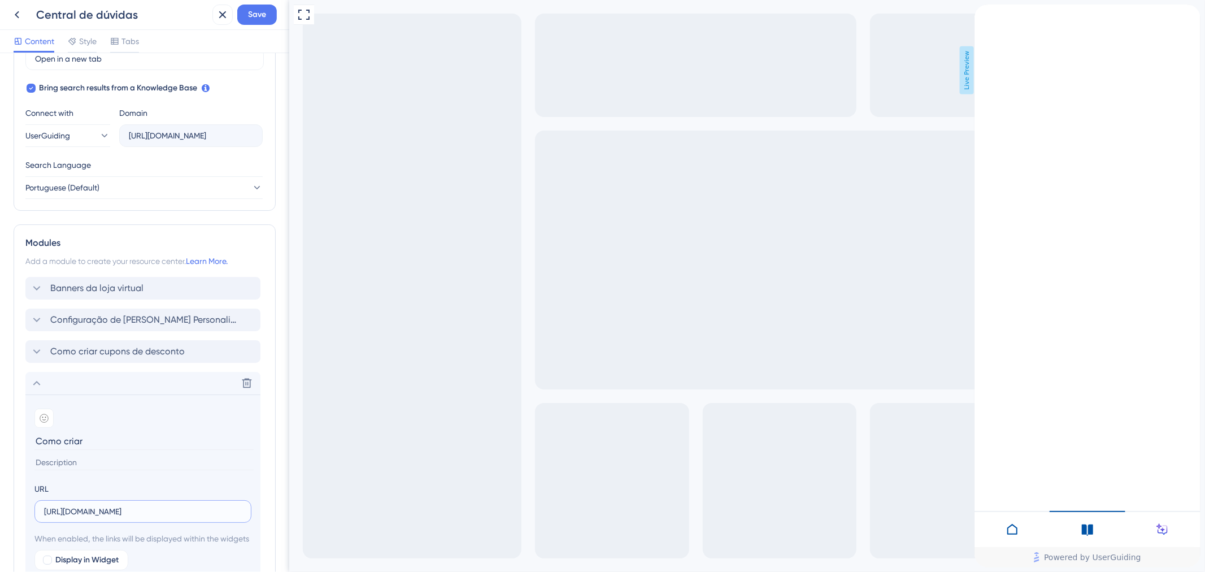
scroll to position [0, 0]
click at [84, 437] on input "Como criar" at bounding box center [143, 441] width 219 height 18
type input "Como criar campanhas na Loja Virtual"
click at [96, 454] on section "Add emoji Como criar campanhas na Loja Virtual" at bounding box center [142, 438] width 217 height 60
click at [88, 465] on input at bounding box center [143, 462] width 219 height 15
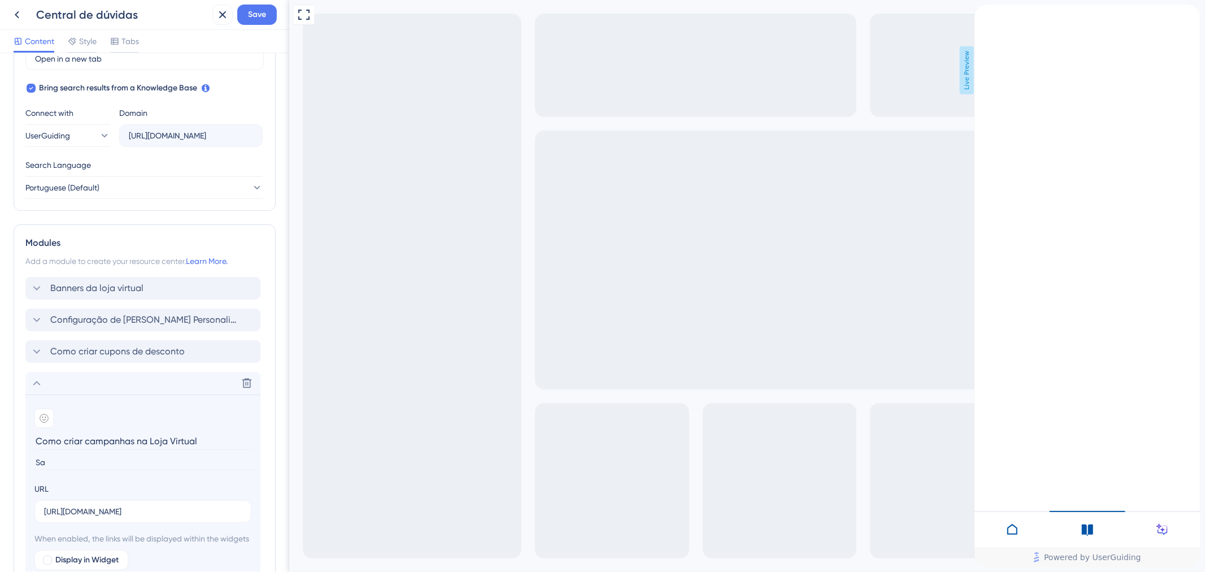
type input "S"
type input "Simples e rápido"
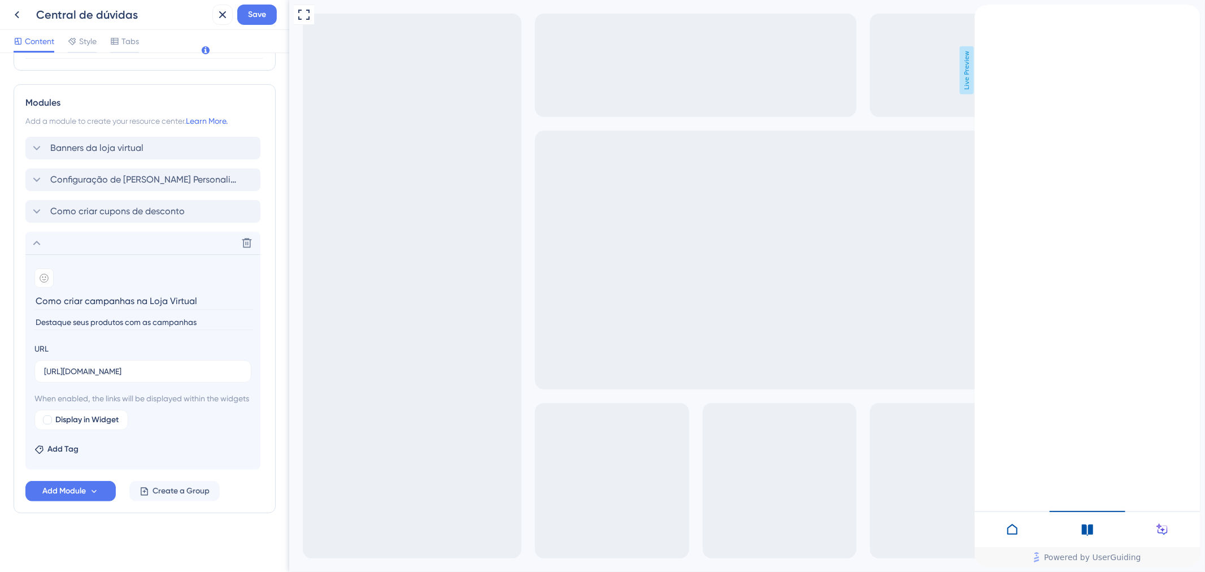
scroll to position [507, 0]
type input "Destaque seus produtos com as campanhas"
click at [64, 484] on span "Add Module" at bounding box center [63, 491] width 43 height 14
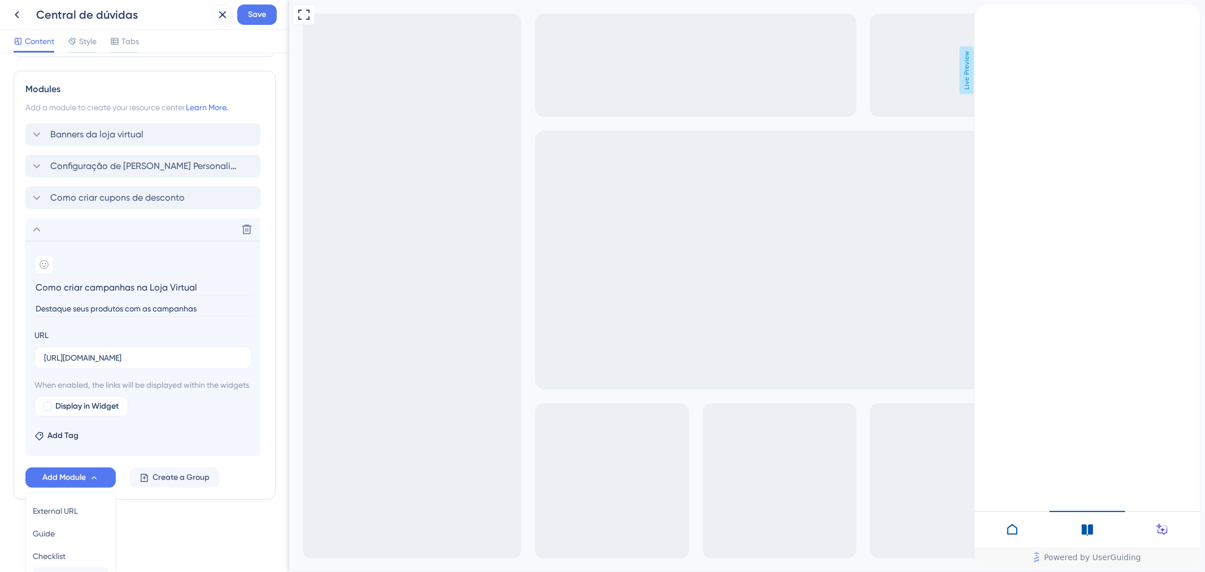
scroll to position [613, 0]
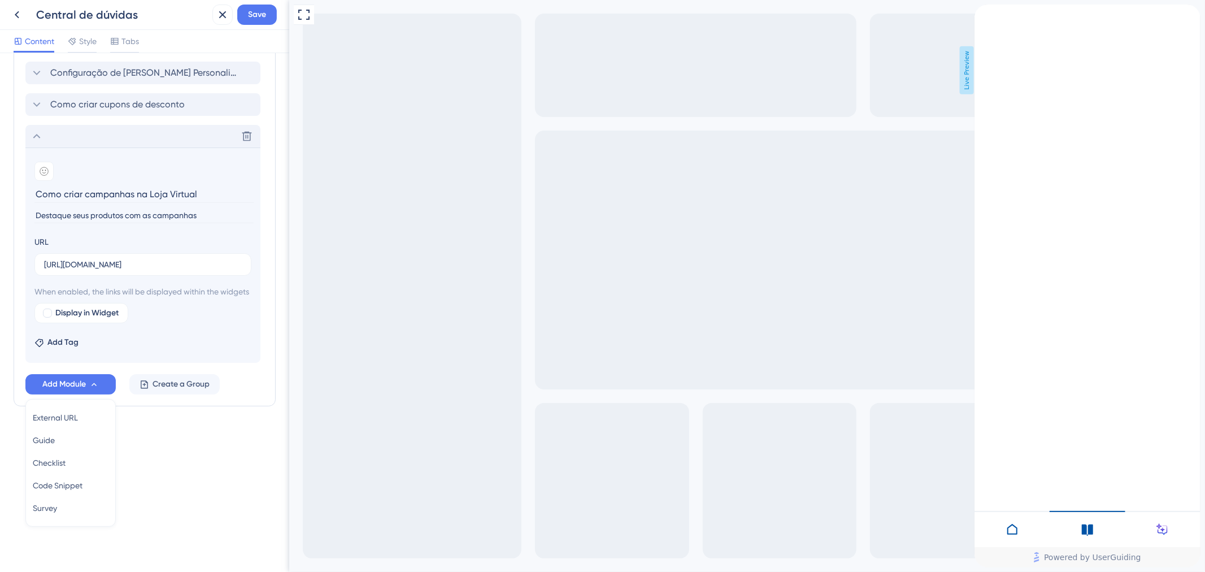
click at [38, 129] on icon at bounding box center [37, 136] width 14 height 14
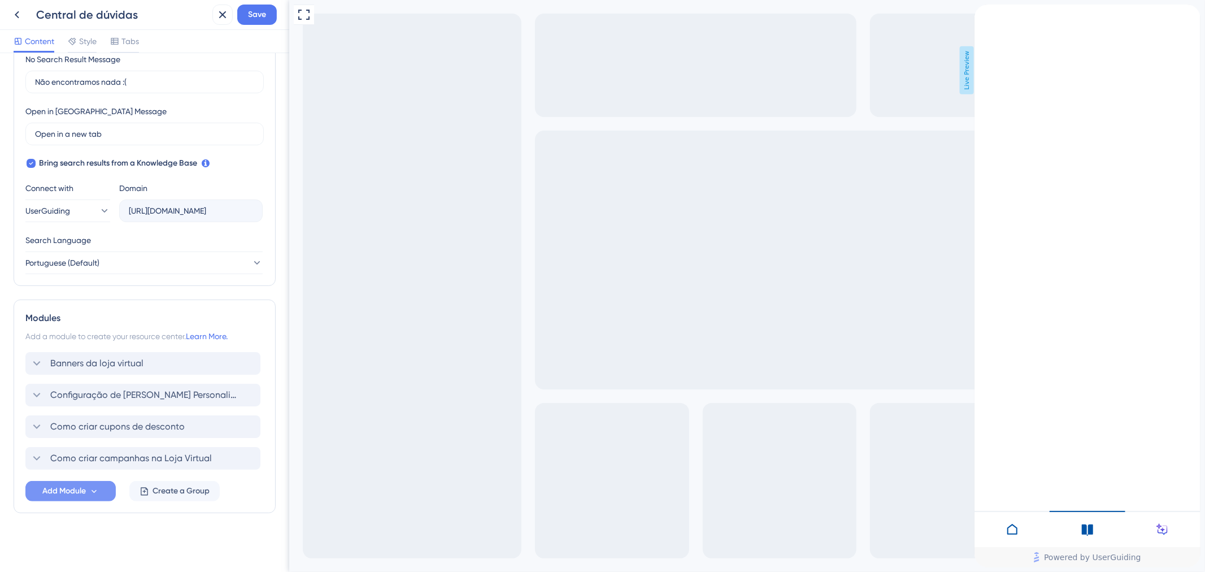
click at [80, 496] on span "Add Module" at bounding box center [63, 491] width 43 height 14
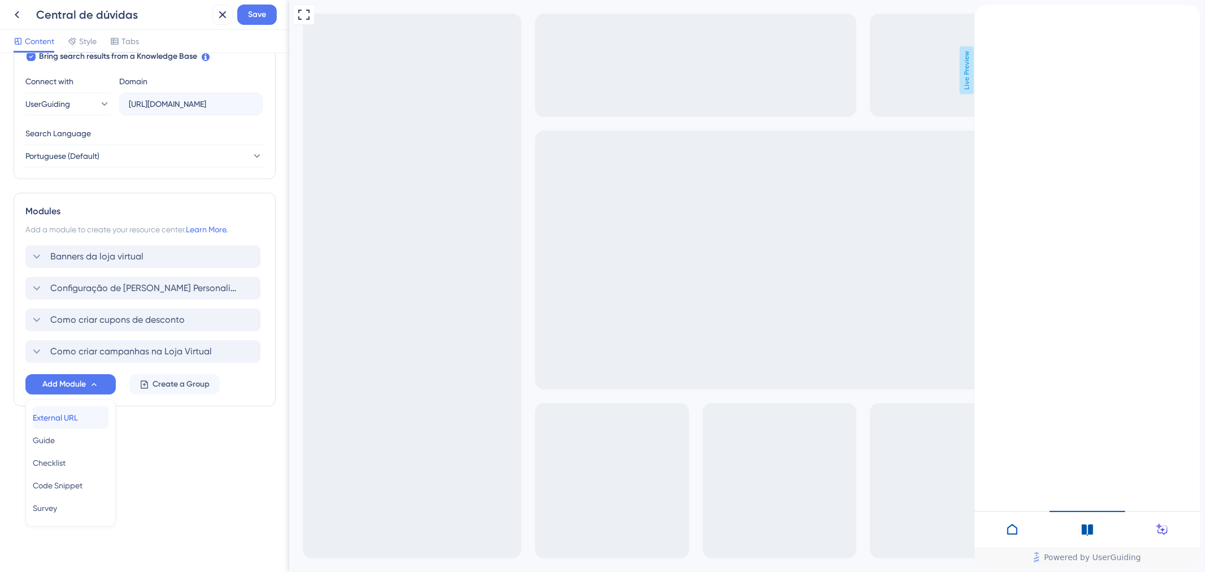
click at [76, 418] on span "External URL" at bounding box center [55, 418] width 45 height 14
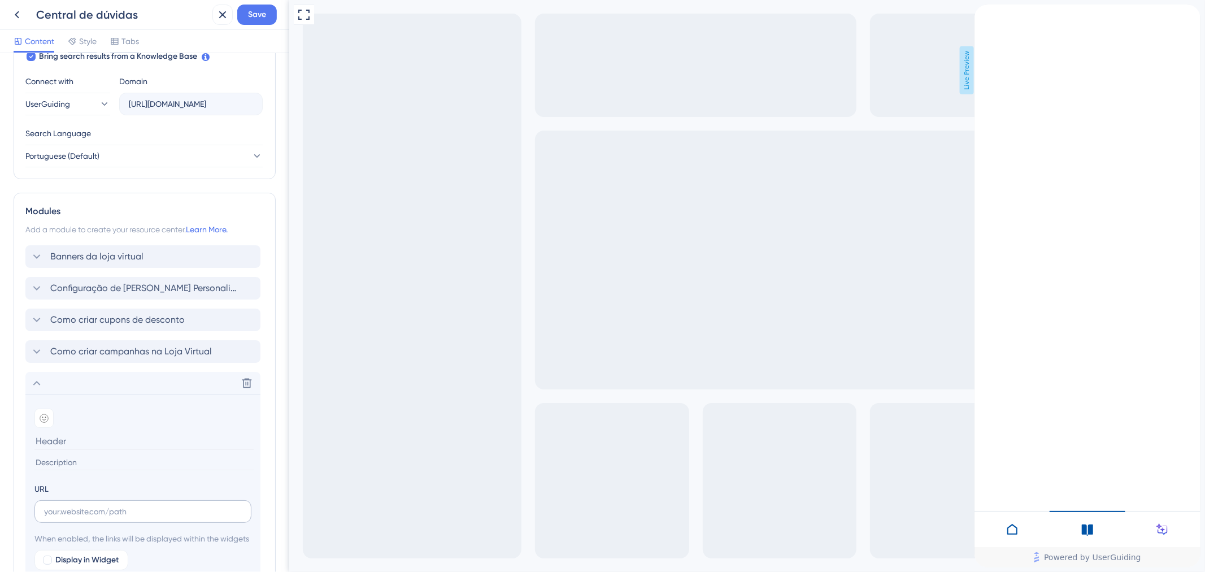
click at [150, 504] on label at bounding box center [142, 511] width 217 height 23
click at [150, 505] on input "text" at bounding box center [143, 511] width 198 height 12
paste input "[URL][DOMAIN_NAME]"
type input "[URL][DOMAIN_NAME]"
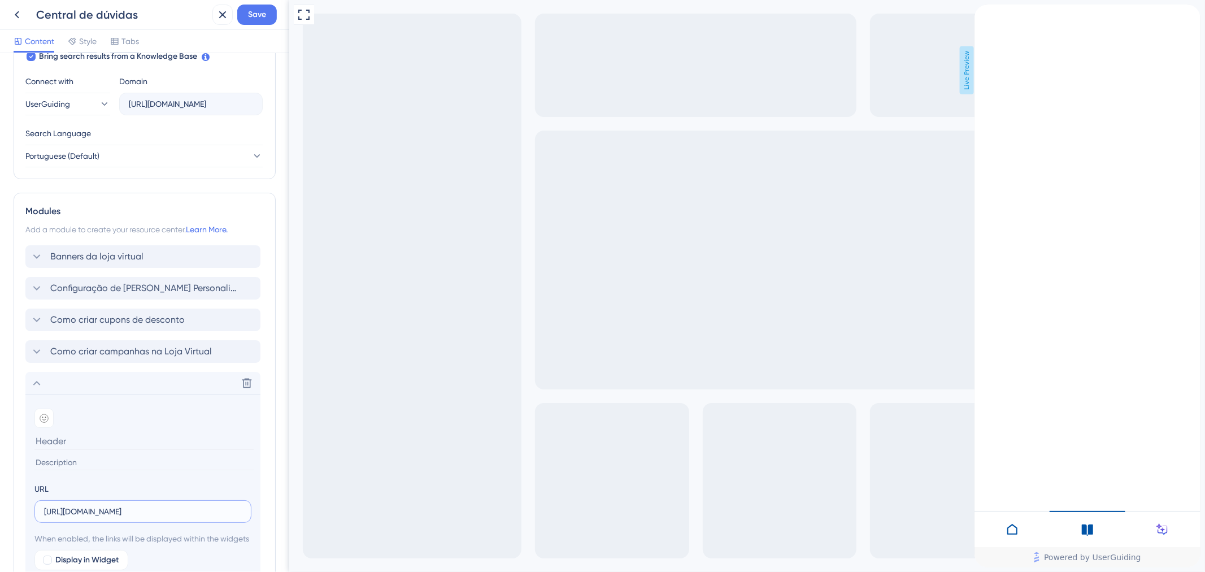
scroll to position [0, 0]
click at [69, 445] on input at bounding box center [143, 441] width 219 height 18
paste input "Como ativar o Frete Grátis - Loja Virtual"
click at [154, 441] on input "Como ativar o Frete Grátis - Loja Virtual" at bounding box center [143, 441] width 219 height 18
type input "Como ativar o Frete Grátis na Loja Virtual"
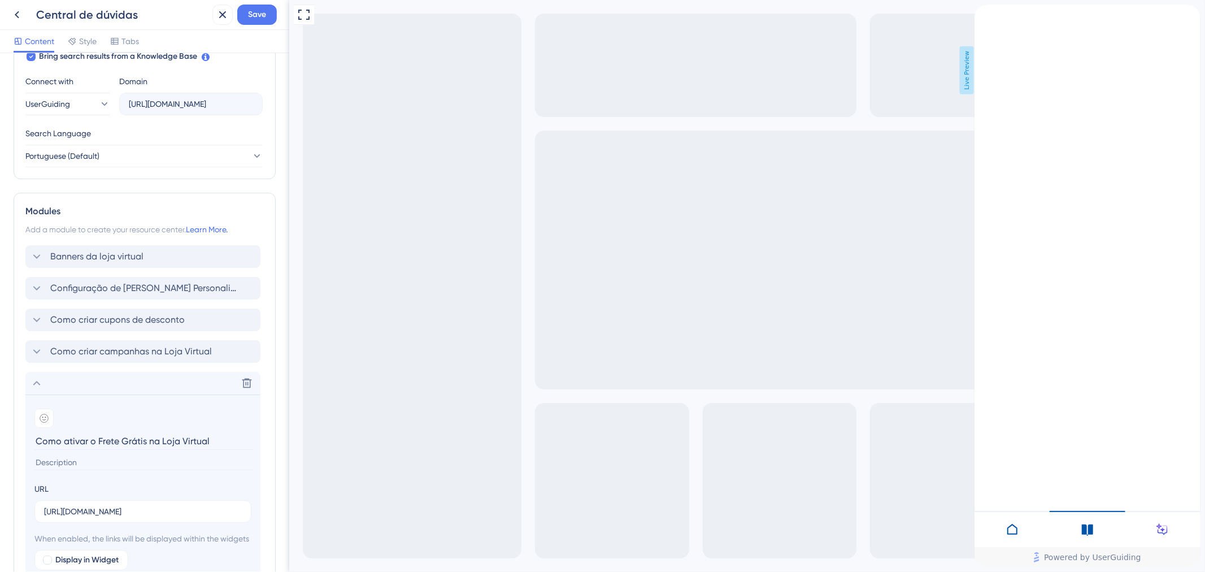
click at [139, 463] on input at bounding box center [143, 462] width 219 height 15
type input "Saiba quais as possibilidades"
type input "C"
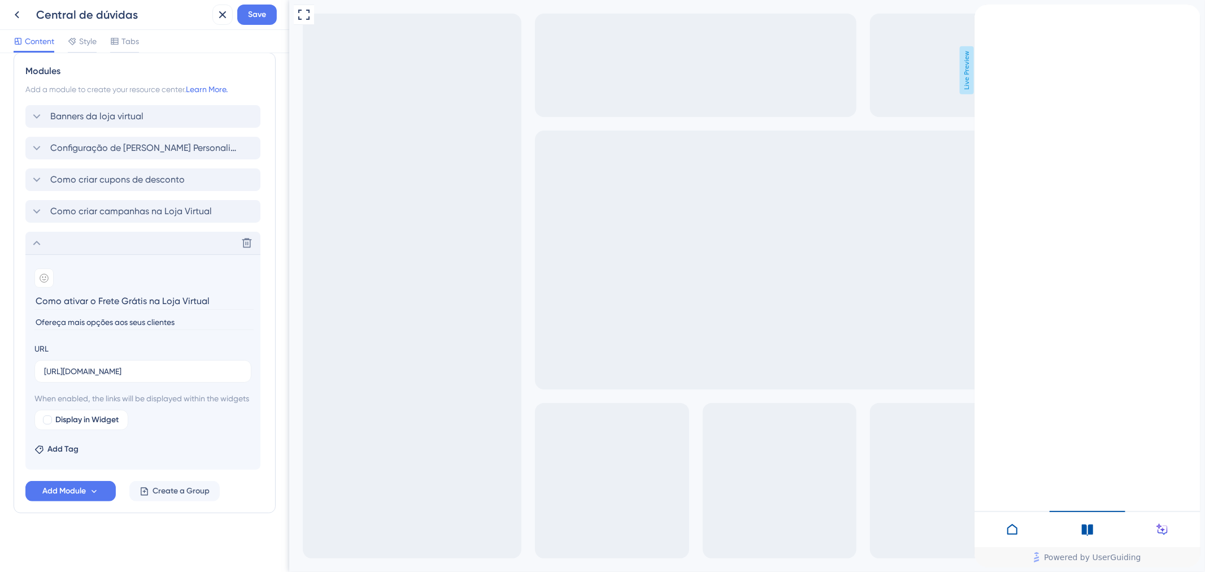
type input "Ofereça mais opções aos seus clientes"
click at [41, 237] on div "Delete" at bounding box center [142, 243] width 235 height 23
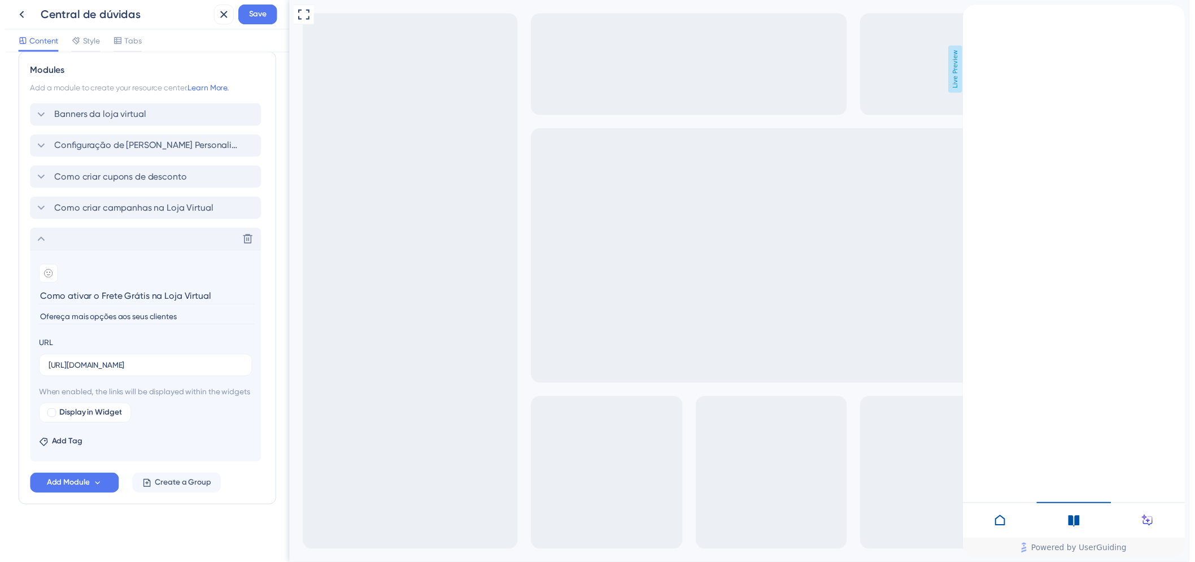
scroll to position [309, 0]
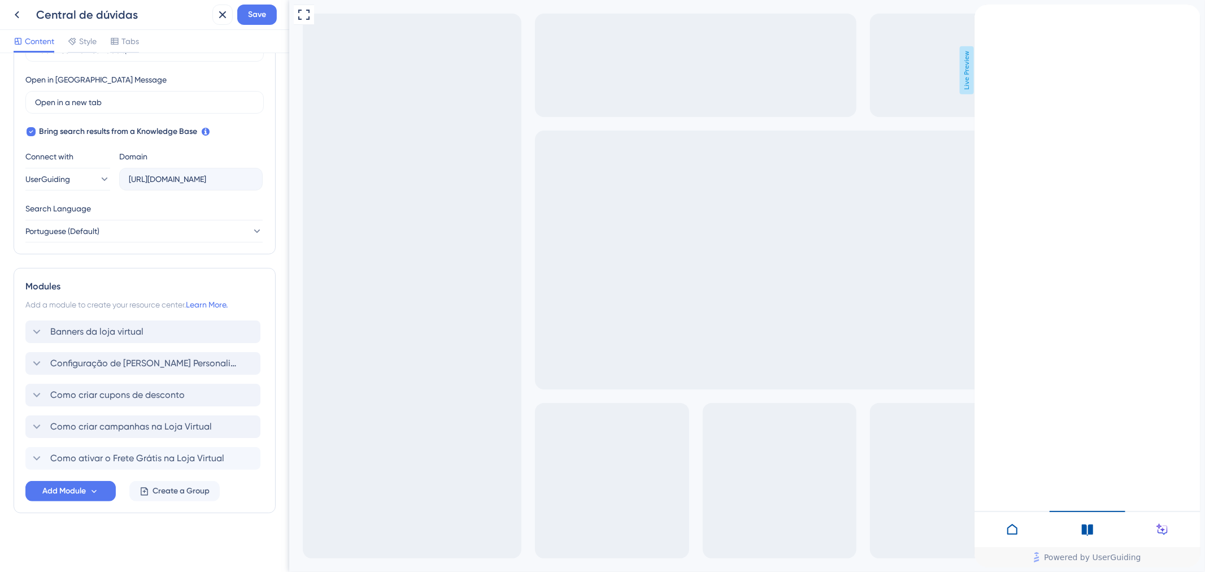
click at [1024, 522] on div at bounding box center [1011, 529] width 75 height 36
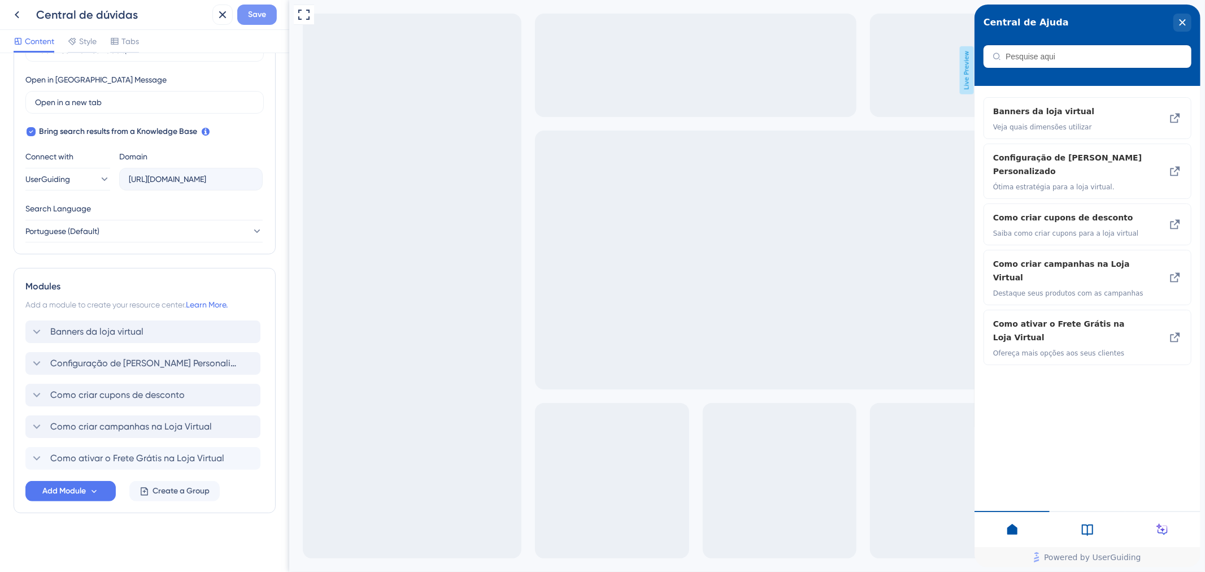
click at [241, 18] on button "Save" at bounding box center [257, 15] width 40 height 20
click at [20, 19] on icon at bounding box center [17, 15] width 14 height 14
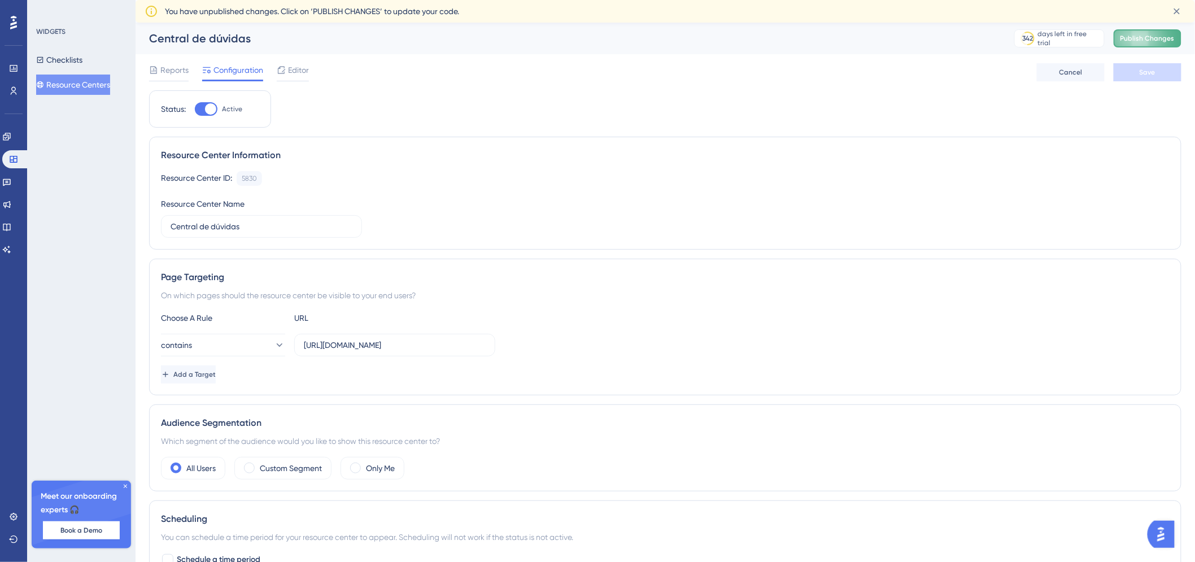
click at [1154, 43] on button "Publish Changes" at bounding box center [1148, 38] width 68 height 18
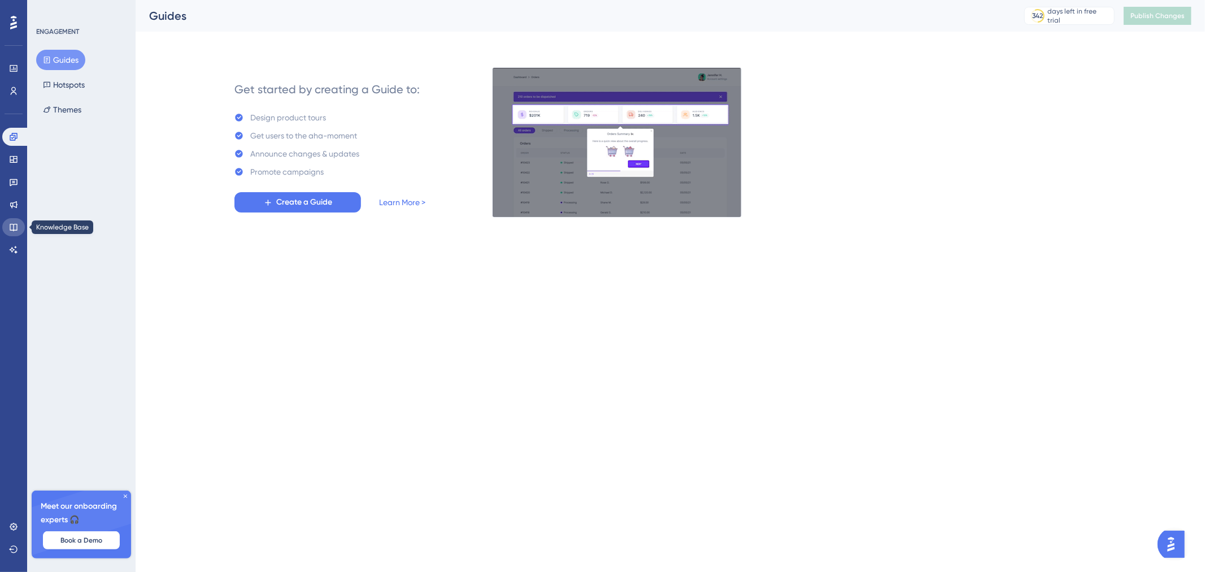
click at [14, 223] on icon at bounding box center [13, 227] width 9 height 9
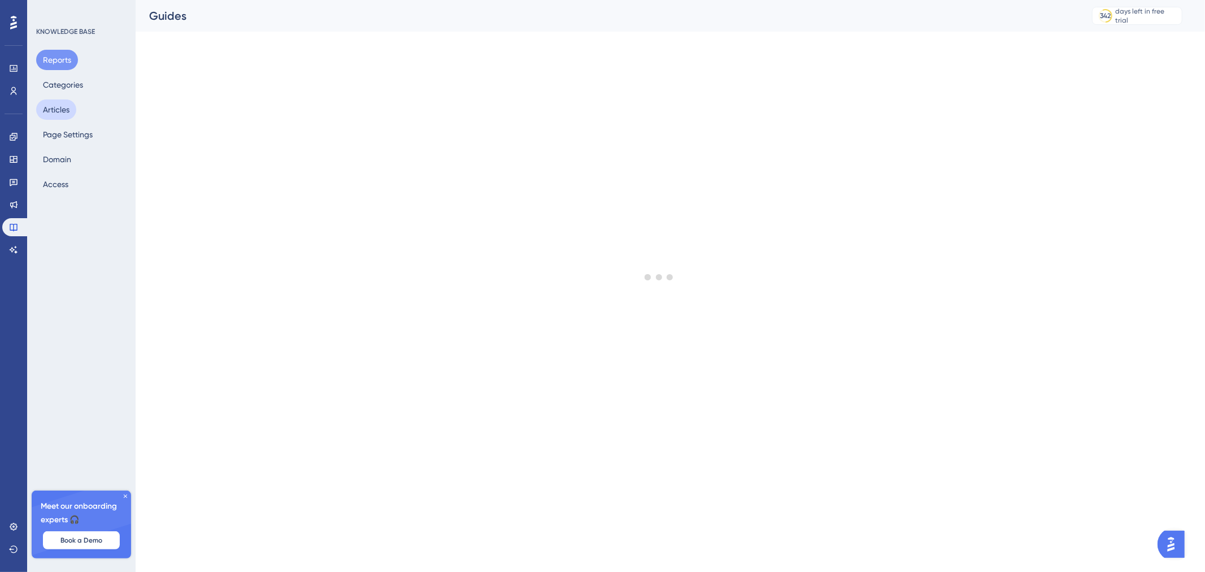
click at [70, 116] on button "Articles" at bounding box center [56, 109] width 40 height 20
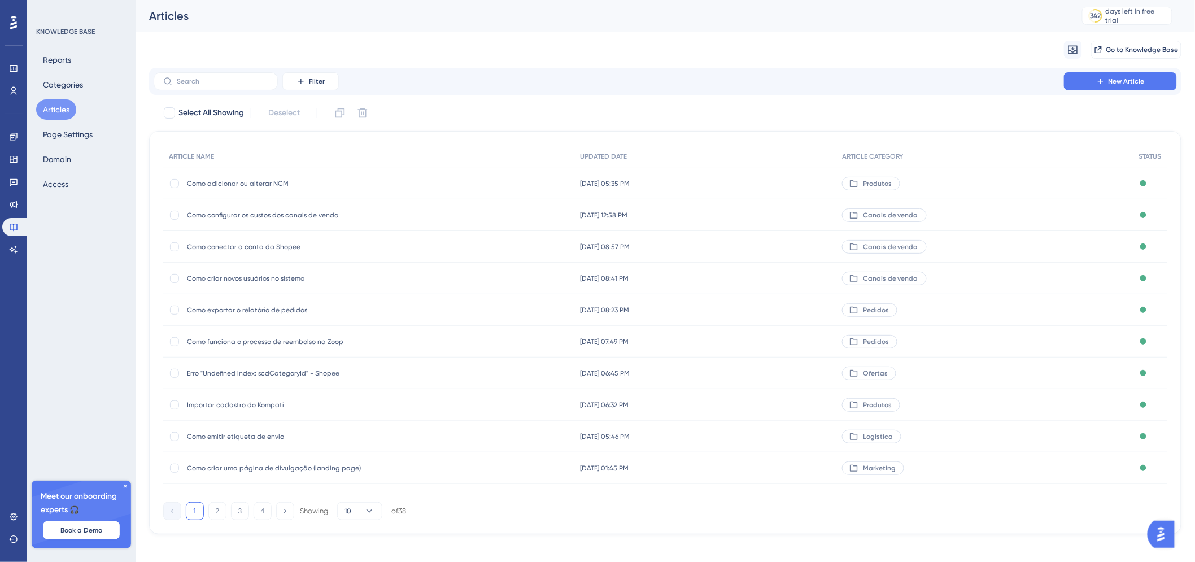
click at [234, 69] on div "Filter New Article" at bounding box center [665, 81] width 1032 height 27
click at [236, 73] on label at bounding box center [216, 81] width 124 height 18
click at [236, 77] on input "text" at bounding box center [222, 81] width 91 height 8
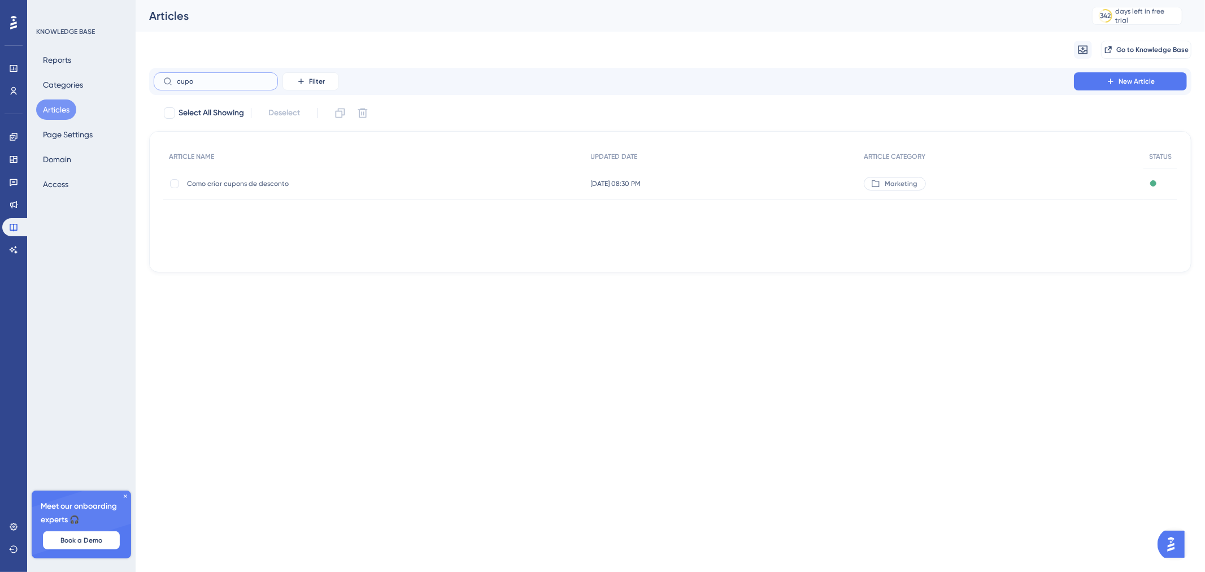
type input "cupo"
click at [858, 181] on div "20 de ago. de 2025 08:30 PM 20 de ago. de 2025 08:30 PM" at bounding box center [721, 184] width 273 height 32
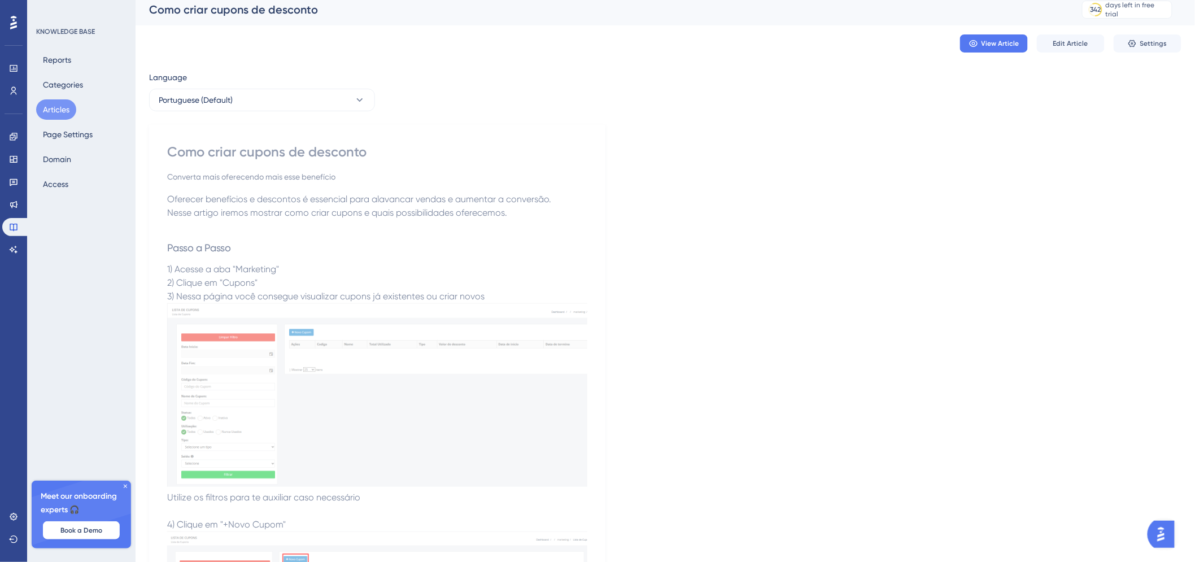
scroll to position [18, 0]
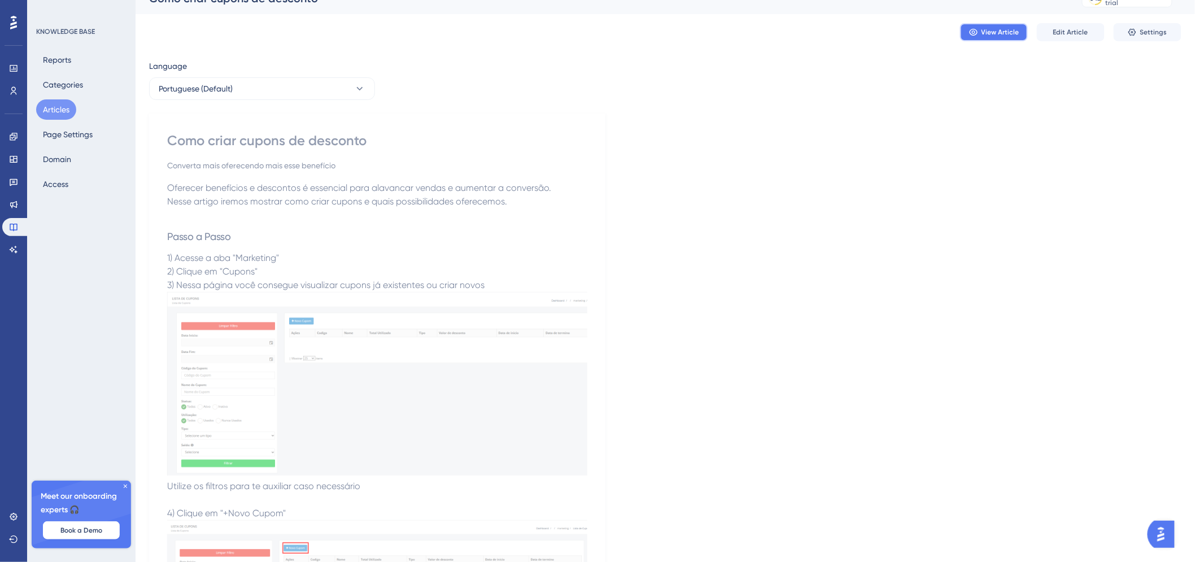
click at [995, 30] on span "View Article" at bounding box center [1001, 32] width 38 height 9
